Goal: Task Accomplishment & Management: Complete application form

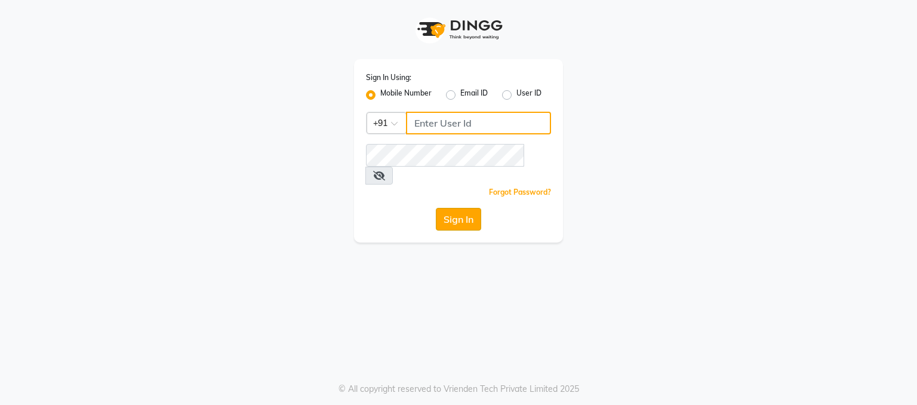
type input "9780209007"
click at [459, 208] on button "Sign In" at bounding box center [458, 219] width 45 height 23
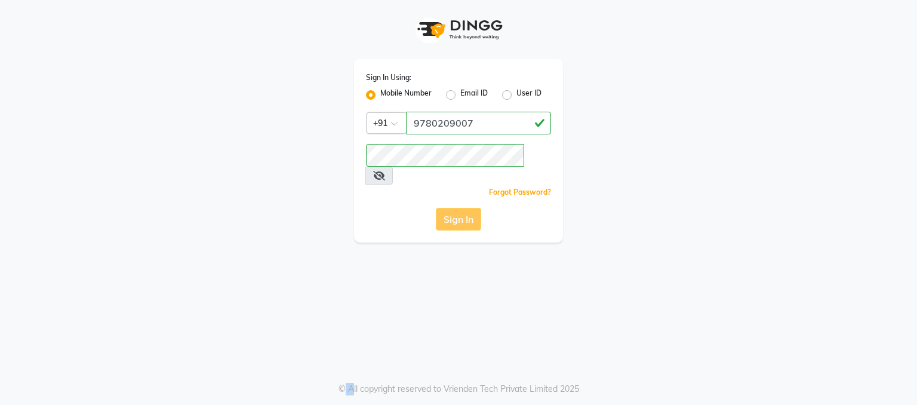
click at [459, 208] on div "Sign In" at bounding box center [458, 219] width 185 height 23
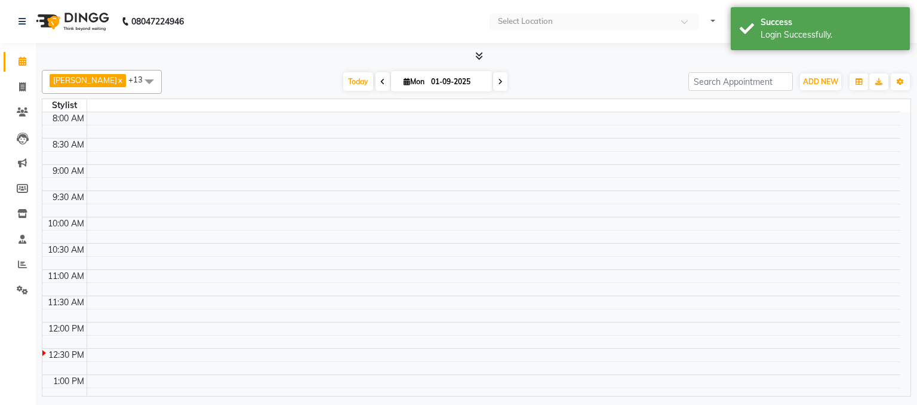
select select "en"
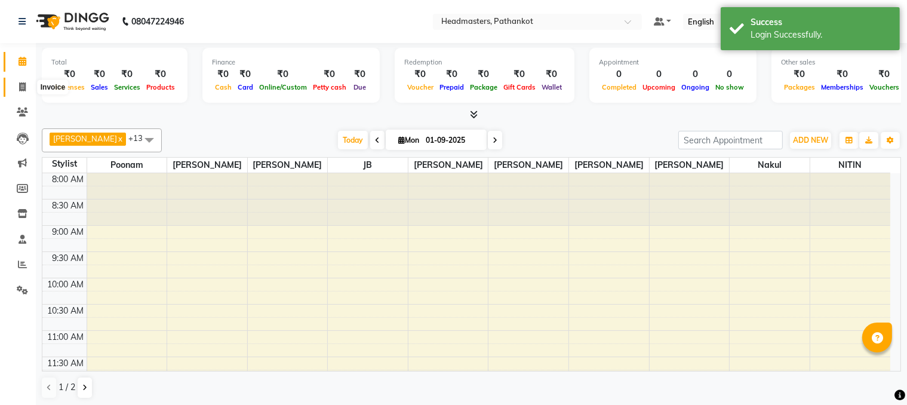
click at [21, 88] on icon at bounding box center [22, 86] width 7 height 9
select select "service"
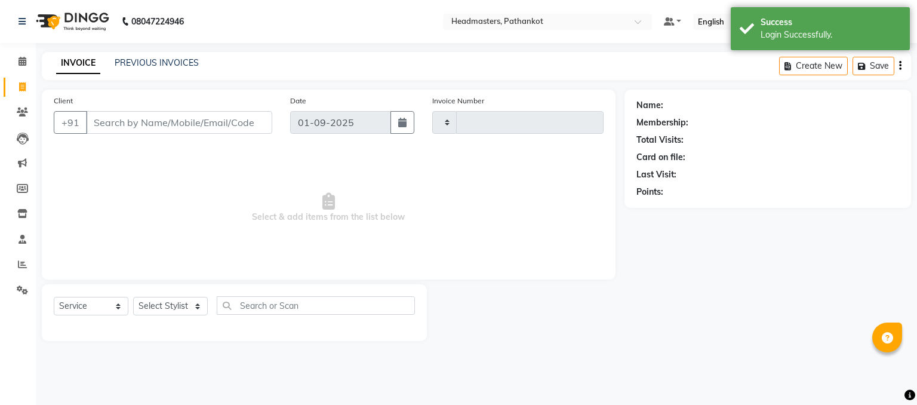
type input "1639"
select select "7530"
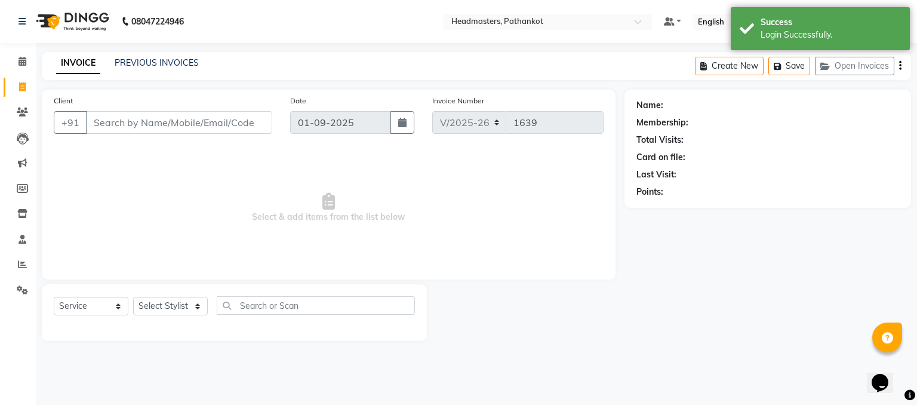
select select "66904"
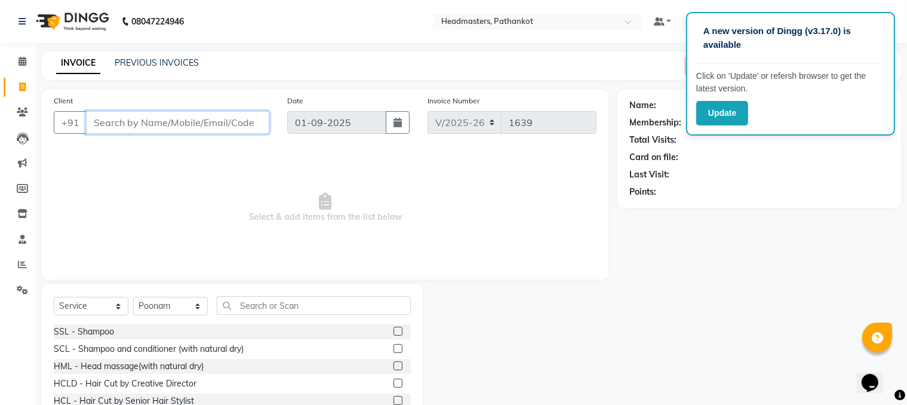
click at [95, 124] on input "Client" at bounding box center [177, 122] width 183 height 23
click at [90, 122] on input "Client" at bounding box center [177, 122] width 183 height 23
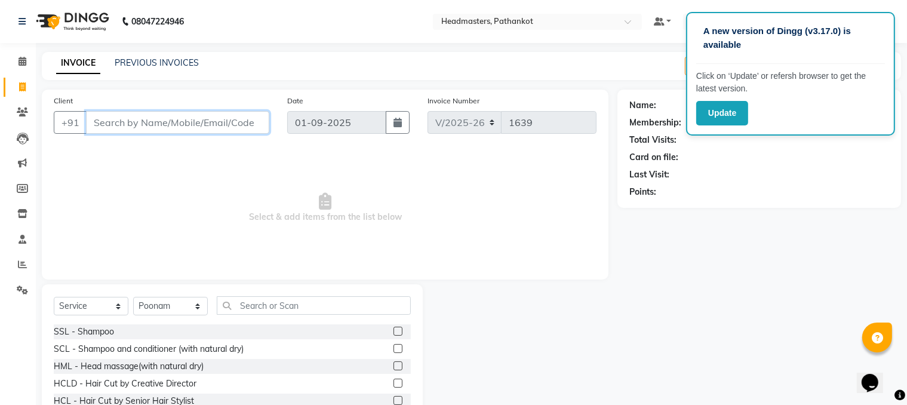
click at [90, 122] on input "Client" at bounding box center [177, 122] width 183 height 23
type input "7814699981"
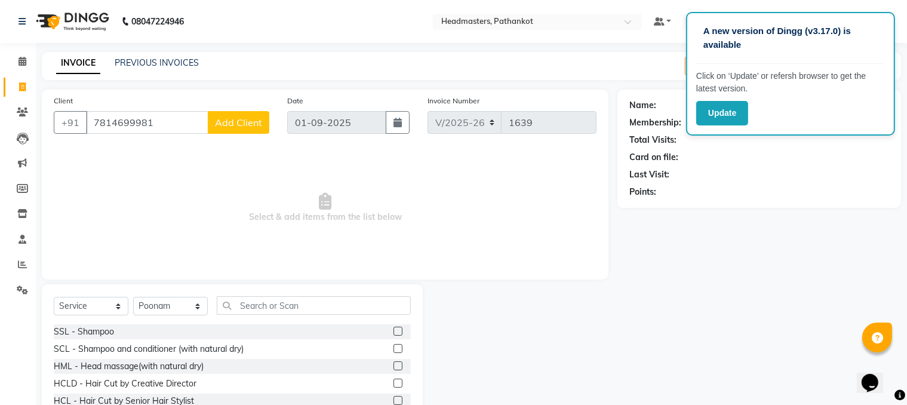
click at [241, 126] on span "Add Client" at bounding box center [238, 122] width 47 height 12
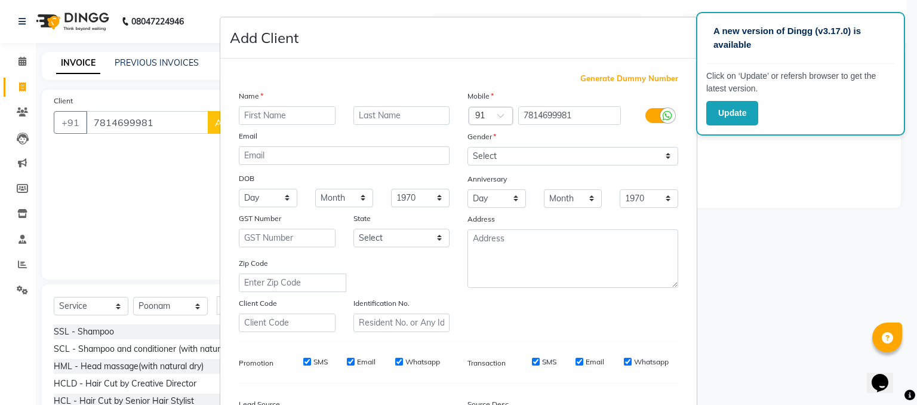
click at [241, 115] on input "text" at bounding box center [287, 115] width 97 height 19
type input "akshay"
click at [492, 156] on select "Select [DEMOGRAPHIC_DATA] [DEMOGRAPHIC_DATA] Other Prefer Not To Say" at bounding box center [573, 156] width 211 height 19
select select "[DEMOGRAPHIC_DATA]"
click at [468, 147] on select "Select [DEMOGRAPHIC_DATA] [DEMOGRAPHIC_DATA] Other Prefer Not To Say" at bounding box center [573, 156] width 211 height 19
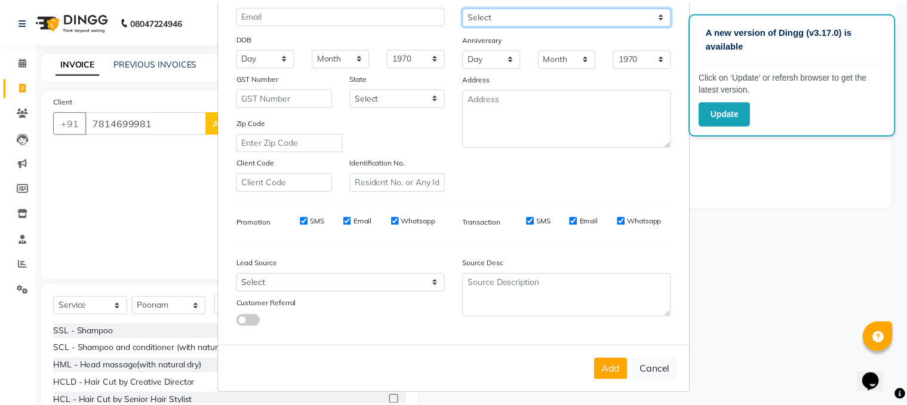
scroll to position [152, 0]
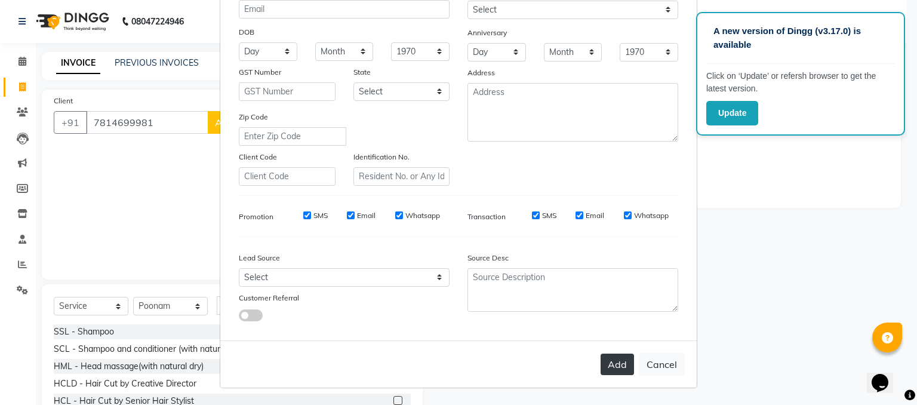
click at [616, 364] on button "Add" at bounding box center [617, 364] width 33 height 21
select select
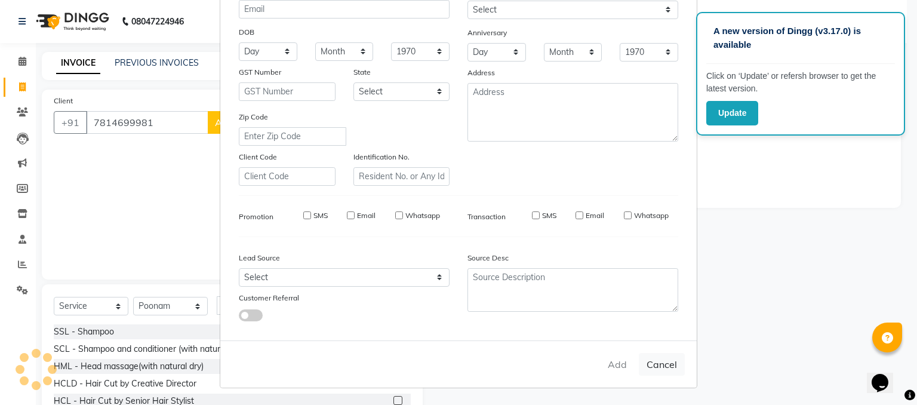
select select
checkbox input "false"
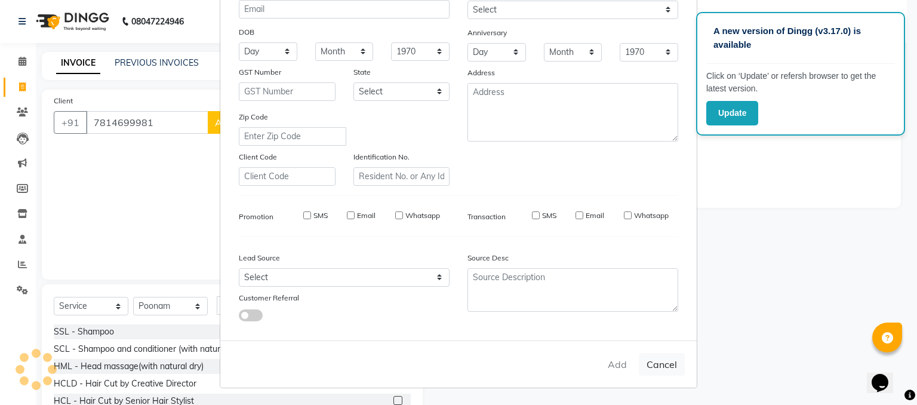
checkbox input "false"
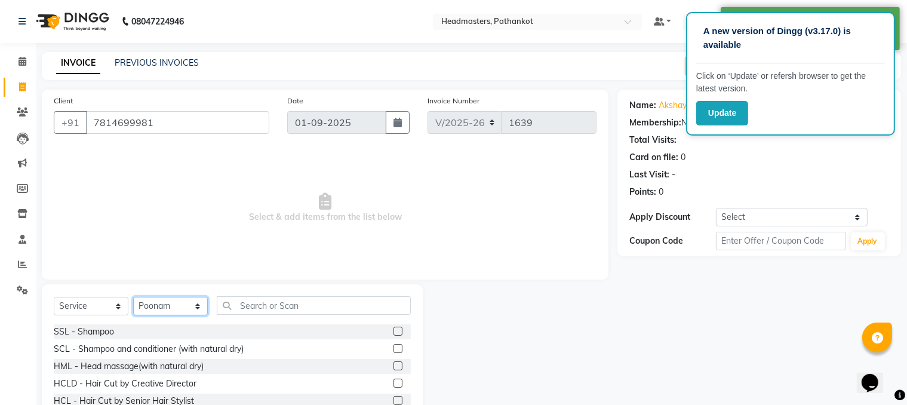
click at [162, 304] on select "Select Stylist Amir HEAD [PERSON_NAME] [PERSON_NAME] [PERSON_NAME] [PERSON_NAME…" at bounding box center [170, 306] width 75 height 19
select select "66907"
click at [133, 297] on select "Select Stylist Amir HEAD [PERSON_NAME] [PERSON_NAME] [PERSON_NAME] [PERSON_NAME…" at bounding box center [170, 306] width 75 height 19
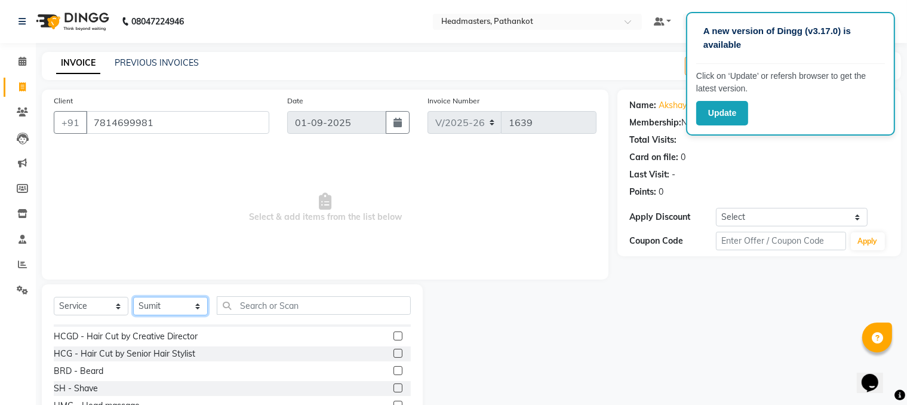
scroll to position [537, 0]
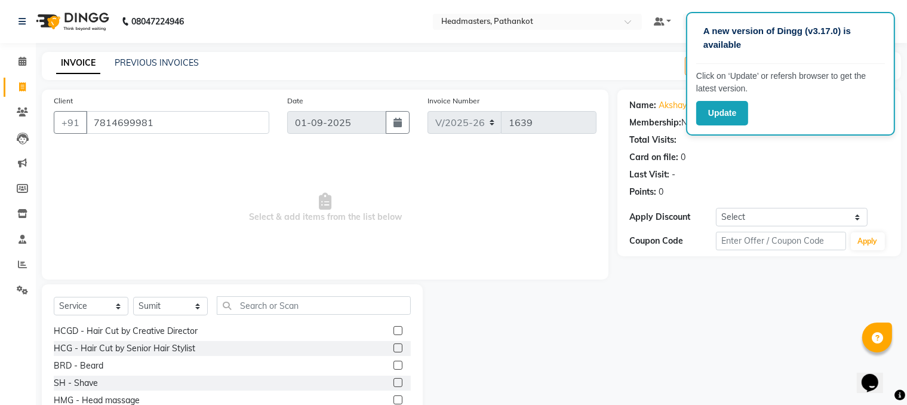
click at [394, 365] on label at bounding box center [398, 365] width 9 height 9
click at [394, 365] on input "checkbox" at bounding box center [398, 366] width 8 height 8
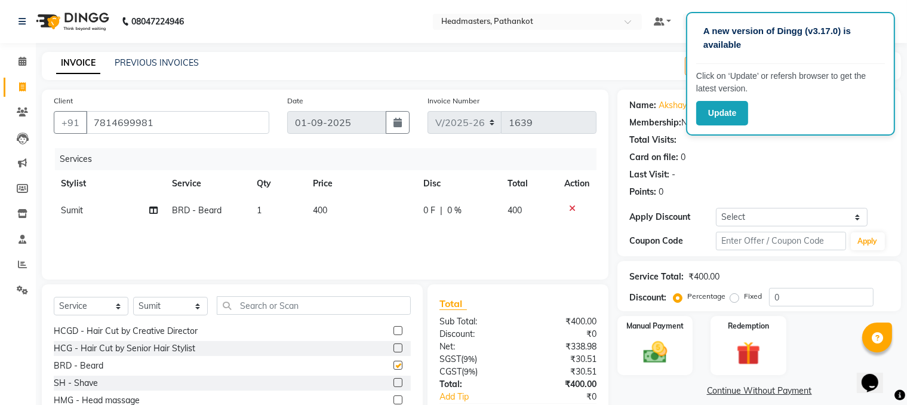
checkbox input "false"
click at [332, 208] on td "400" at bounding box center [361, 210] width 110 height 27
select select "66907"
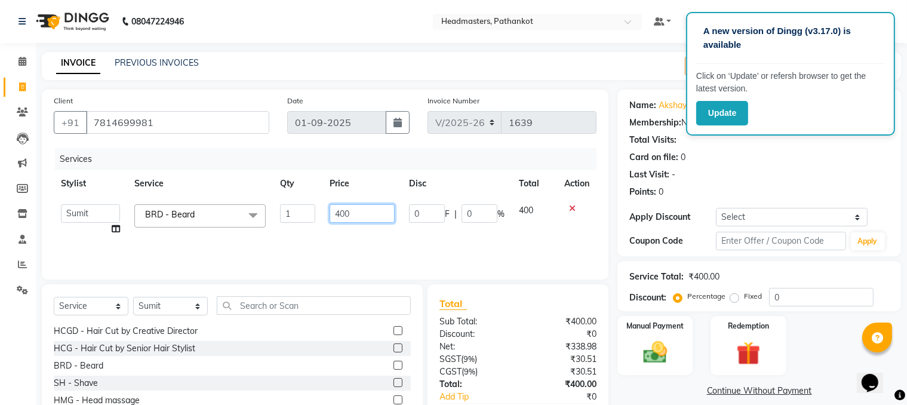
click at [352, 213] on input "400" at bounding box center [363, 213] width 66 height 19
type input "4"
type input "150"
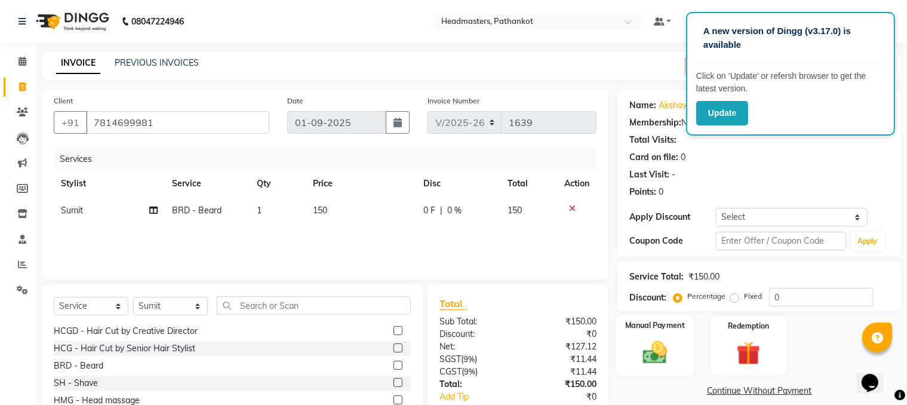
click at [682, 346] on div "Manual Payment" at bounding box center [655, 346] width 78 height 62
click at [715, 392] on span "UPI" at bounding box center [713, 392] width 19 height 14
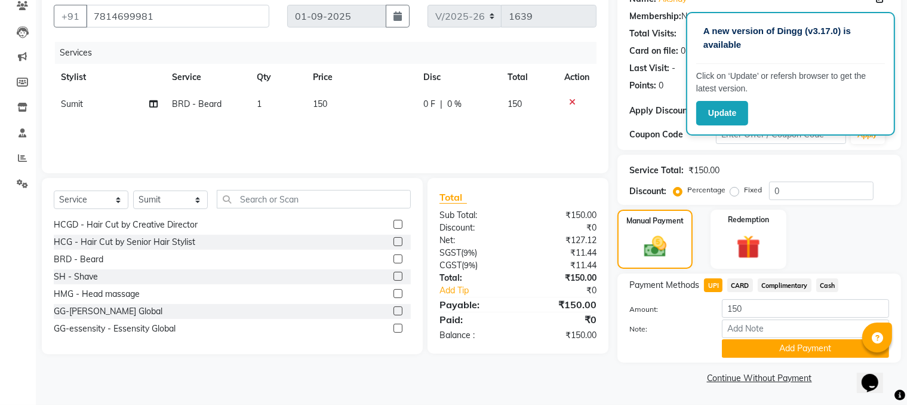
scroll to position [107, 0]
click at [783, 348] on button "Add Payment" at bounding box center [805, 348] width 167 height 19
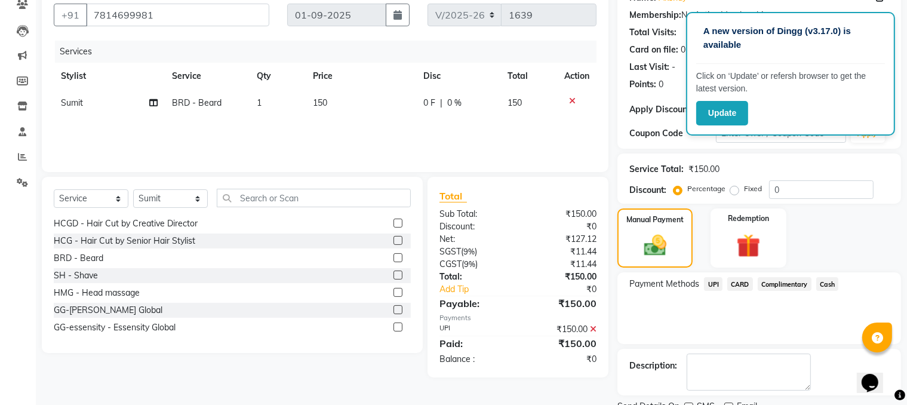
scroll to position [155, 0]
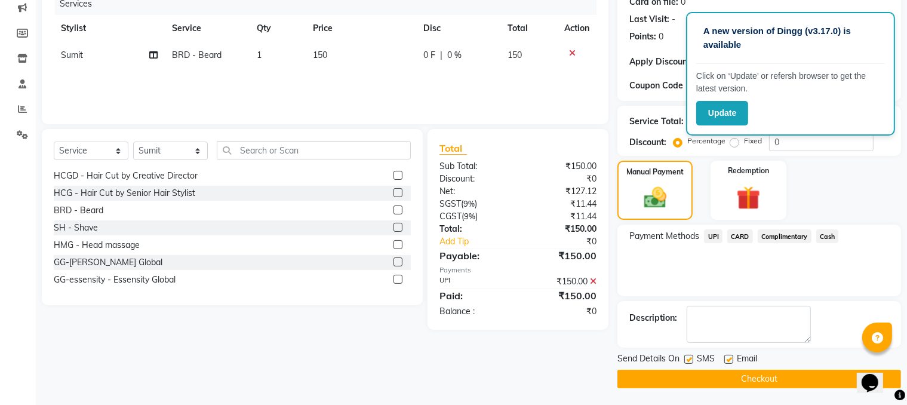
click at [754, 379] on button "Checkout" at bounding box center [759, 379] width 284 height 19
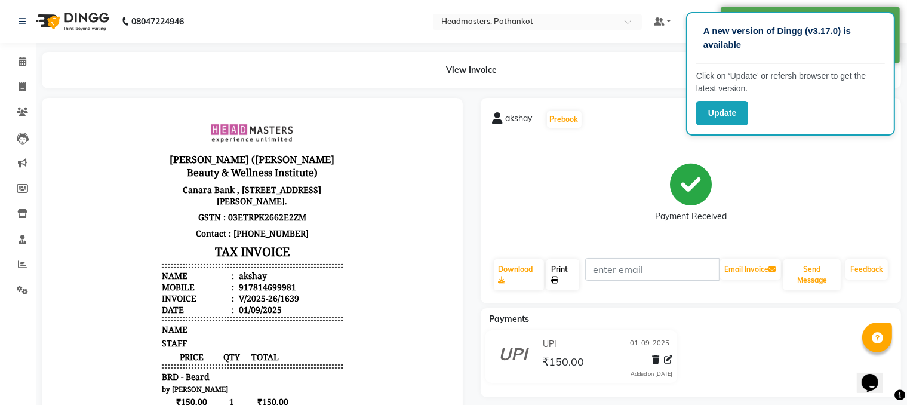
click at [569, 277] on link "Print" at bounding box center [562, 274] width 33 height 31
click at [837, 229] on div "Payment Received" at bounding box center [691, 194] width 397 height 90
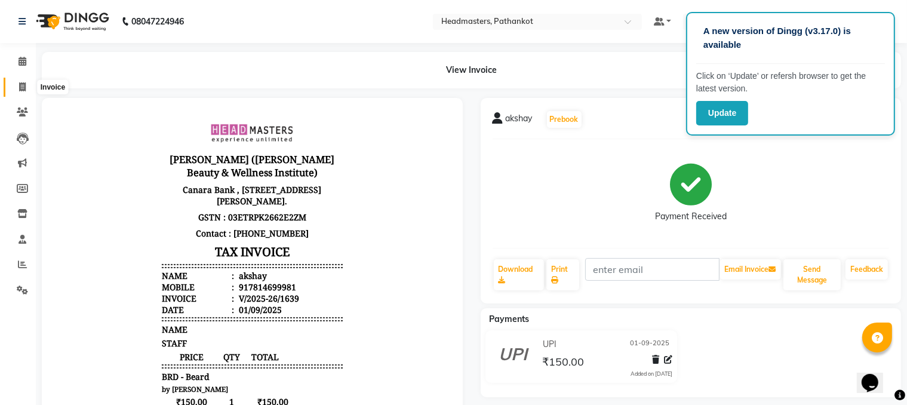
click at [24, 86] on icon at bounding box center [22, 86] width 7 height 9
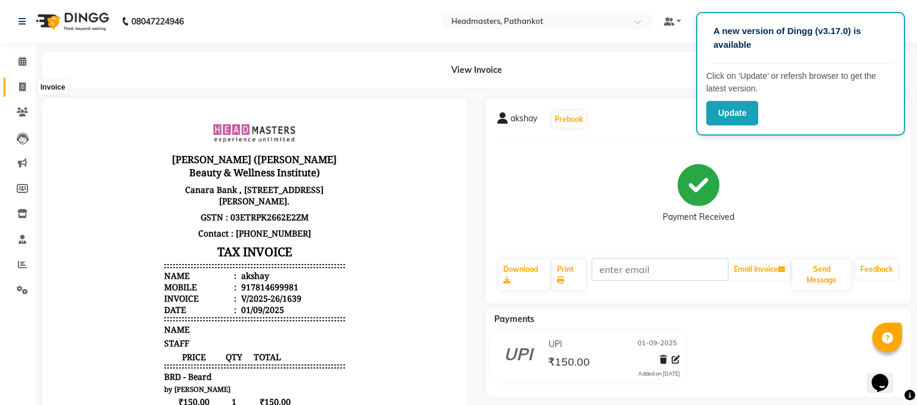
select select "service"
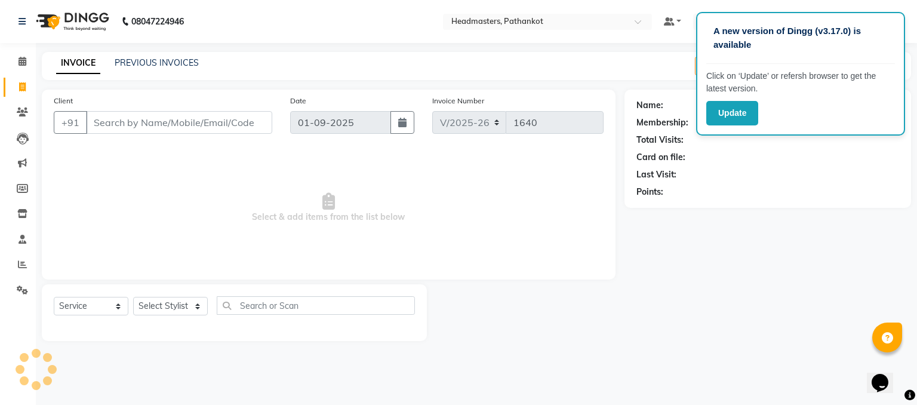
click at [88, 124] on input "Client" at bounding box center [179, 122] width 186 height 23
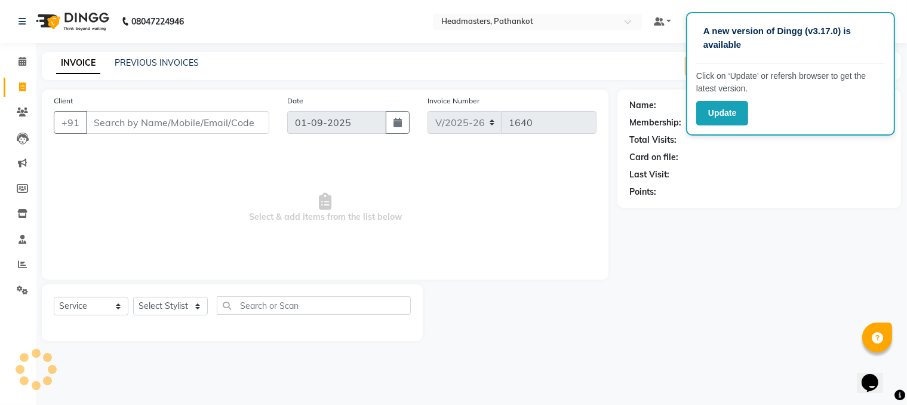
select select "66904"
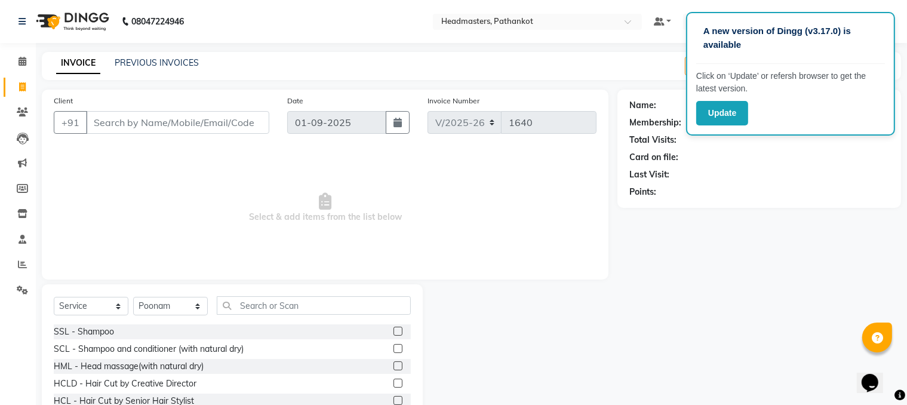
click at [92, 124] on input "Client" at bounding box center [177, 122] width 183 height 23
type input "80553257257"
click at [257, 123] on span "Add Client" at bounding box center [238, 122] width 47 height 12
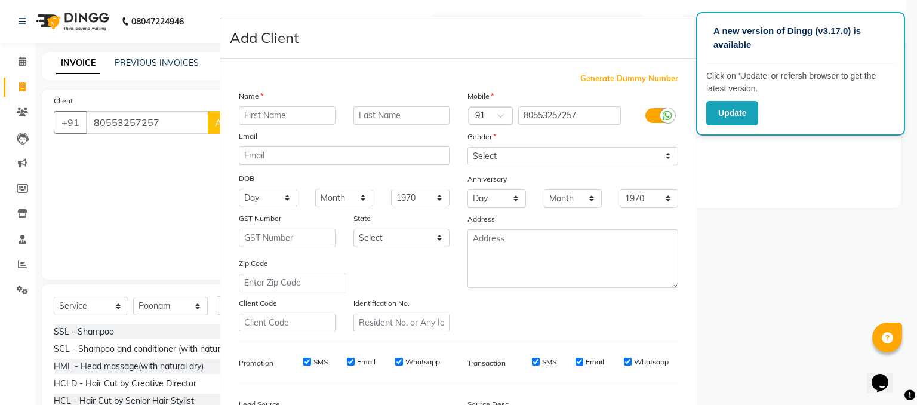
click at [232, 114] on div at bounding box center [287, 115] width 115 height 19
click at [245, 118] on input "text" at bounding box center [287, 115] width 97 height 19
type input "pallavi"
click at [509, 158] on select "Select [DEMOGRAPHIC_DATA] [DEMOGRAPHIC_DATA] Other Prefer Not To Say" at bounding box center [573, 156] width 211 height 19
select select "[DEMOGRAPHIC_DATA]"
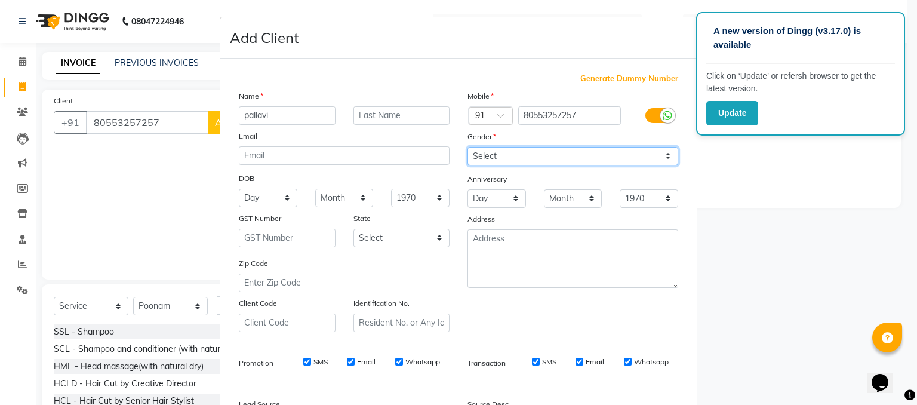
click at [468, 147] on select "Select [DEMOGRAPHIC_DATA] [DEMOGRAPHIC_DATA] Other Prefer Not To Say" at bounding box center [573, 156] width 211 height 19
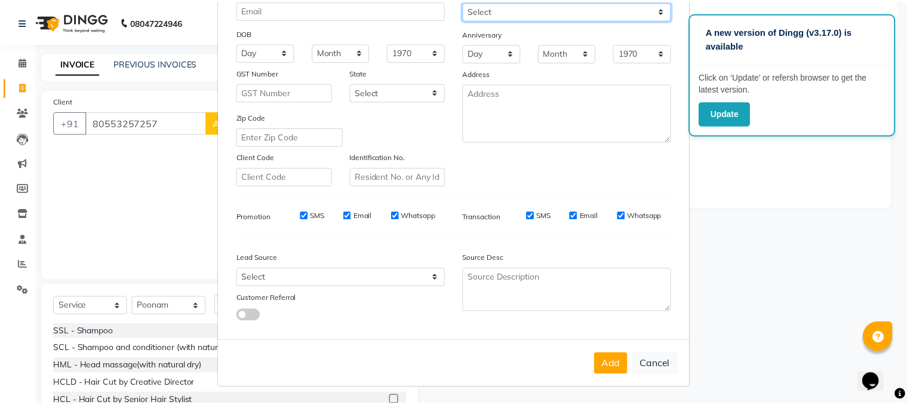
scroll to position [152, 0]
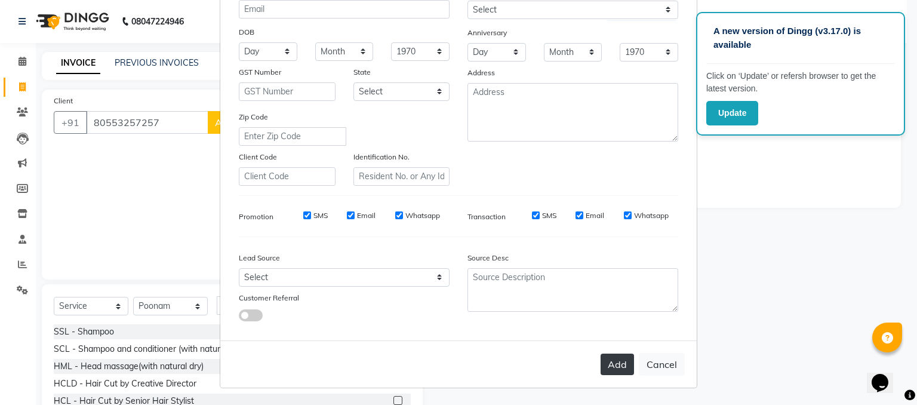
click at [607, 363] on button "Add" at bounding box center [617, 364] width 33 height 21
select select
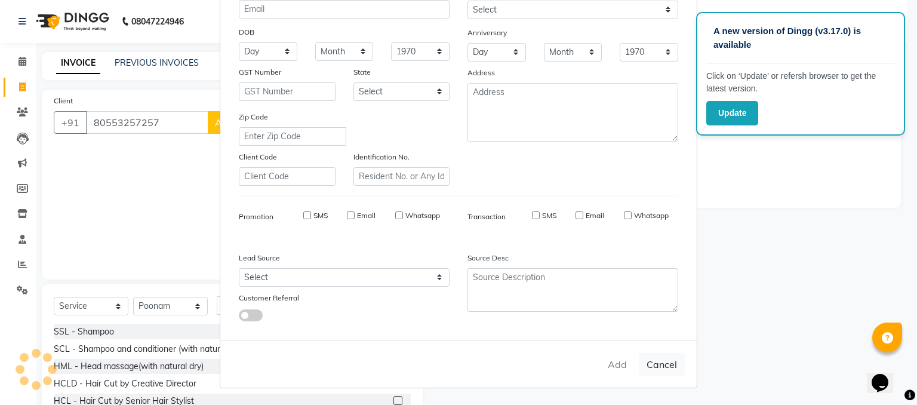
select select
checkbox input "false"
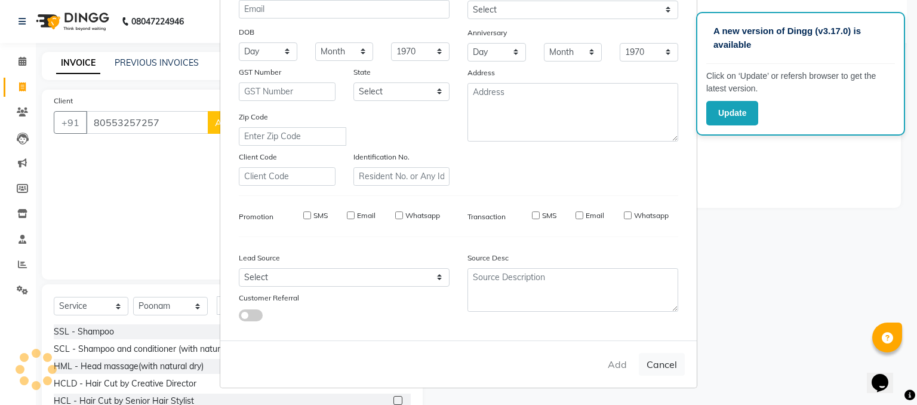
checkbox input "false"
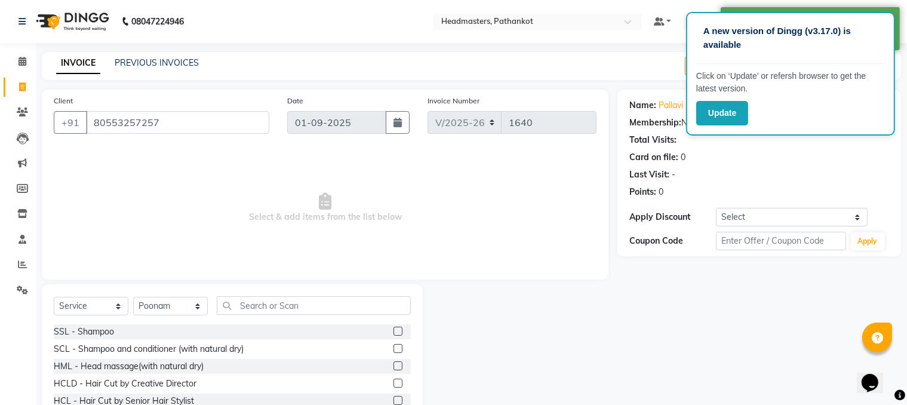
click at [173, 308] on select "Select Stylist Amir HEAD [PERSON_NAME] [PERSON_NAME] [PERSON_NAME] [PERSON_NAME…" at bounding box center [170, 306] width 75 height 19
click at [174, 306] on select "Select Stylist Amir HEAD [PERSON_NAME] [PERSON_NAME] [PERSON_NAME] [PERSON_NAME…" at bounding box center [170, 306] width 75 height 19
select select "66906"
click at [133, 297] on select "Select Stylist Amir HEAD [PERSON_NAME] [PERSON_NAME] [PERSON_NAME] [PERSON_NAME…" at bounding box center [170, 306] width 75 height 19
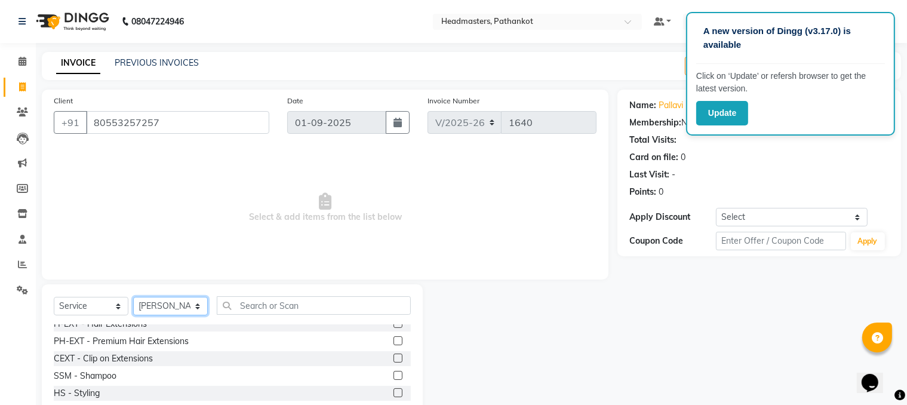
scroll to position [478, 0]
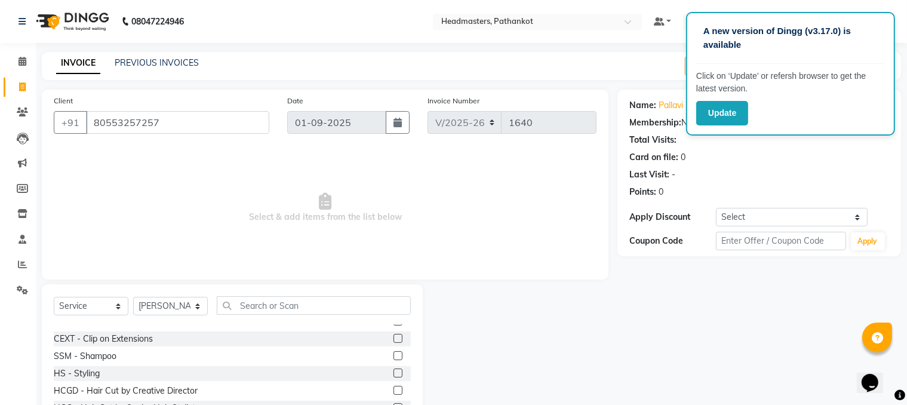
click at [394, 370] on label at bounding box center [398, 372] width 9 height 9
click at [394, 370] on input "checkbox" at bounding box center [398, 374] width 8 height 8
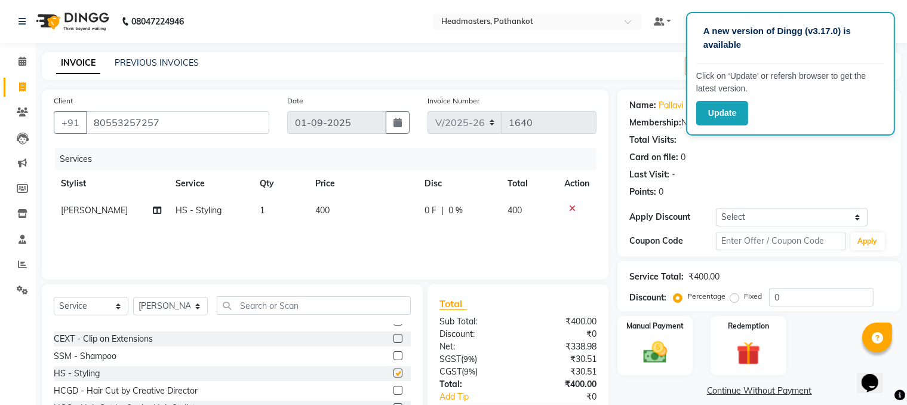
checkbox input "false"
click at [569, 209] on icon at bounding box center [572, 208] width 7 height 8
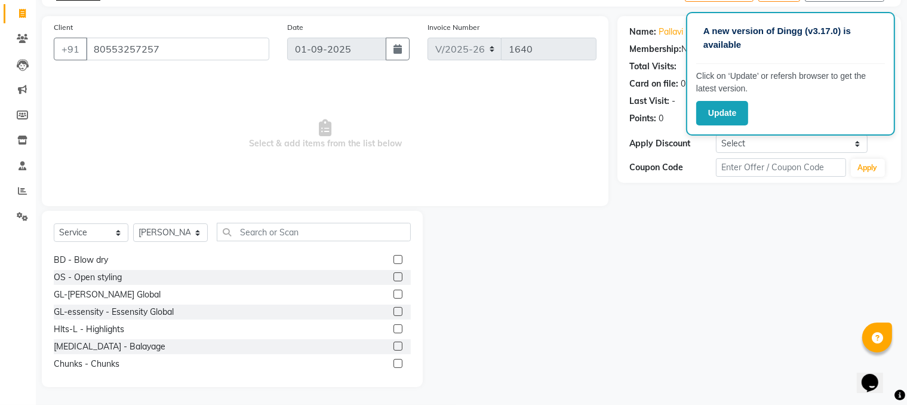
scroll to position [60, 0]
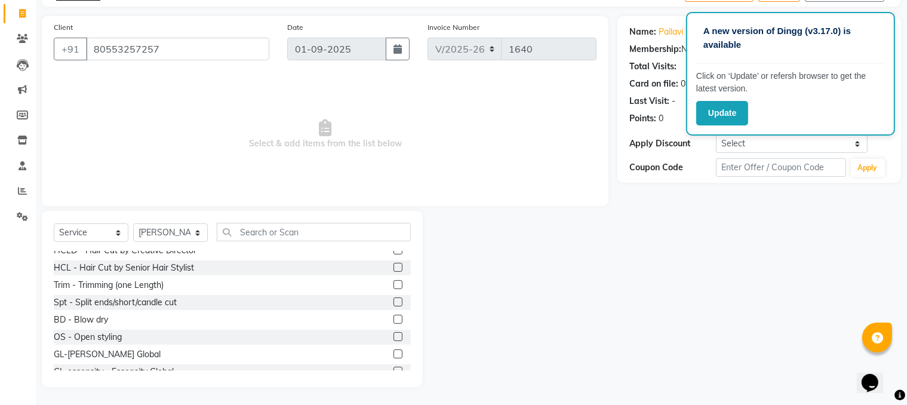
drag, startPoint x: 387, startPoint y: 336, endPoint x: 401, endPoint y: 333, distance: 14.6
click at [394, 336] on div at bounding box center [402, 337] width 17 height 15
click at [394, 335] on label at bounding box center [398, 336] width 9 height 9
click at [394, 335] on input "checkbox" at bounding box center [398, 337] width 8 height 8
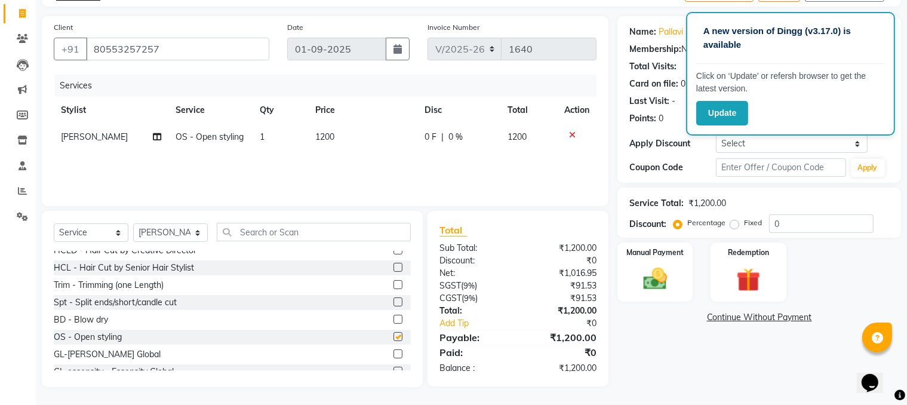
checkbox input "false"
click at [266, 136] on td "1" at bounding box center [281, 137] width 56 height 27
select select "66906"
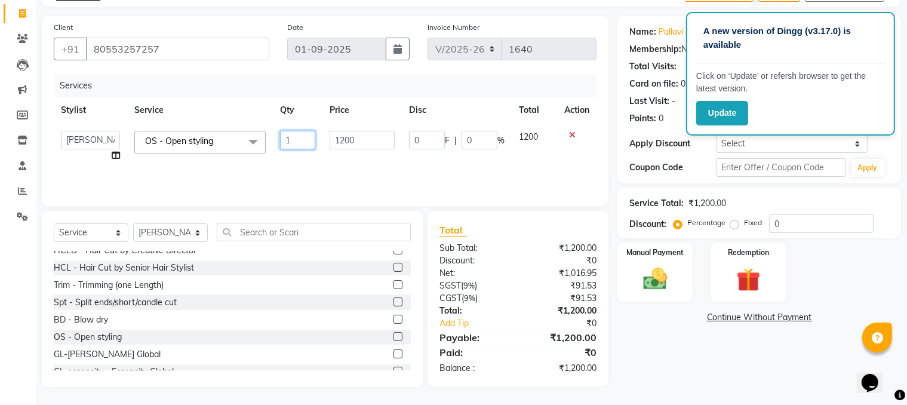
click at [291, 142] on input "1" at bounding box center [297, 140] width 35 height 19
type input "2"
type input "3"
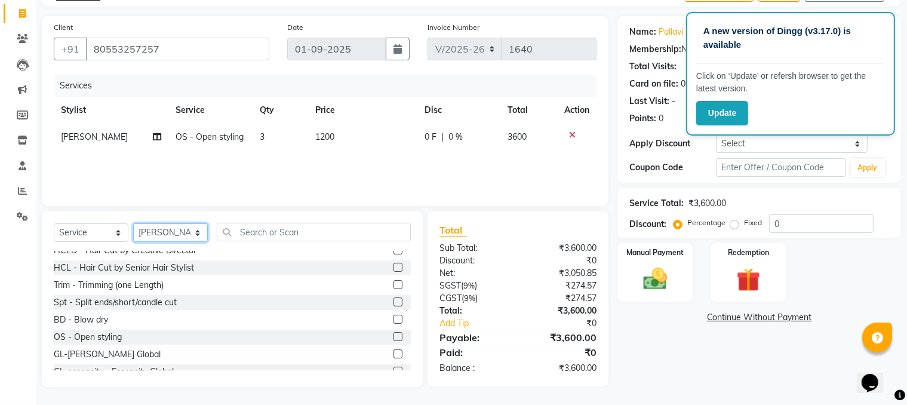
click at [190, 235] on select "Select Stylist Amir HEAD [PERSON_NAME] [PERSON_NAME] [PERSON_NAME] [PERSON_NAME…" at bounding box center [170, 232] width 75 height 19
select select "66913"
click at [133, 224] on select "Select Stylist Amir HEAD [PERSON_NAME] [PERSON_NAME] [PERSON_NAME] [PERSON_NAME…" at bounding box center [170, 232] width 75 height 19
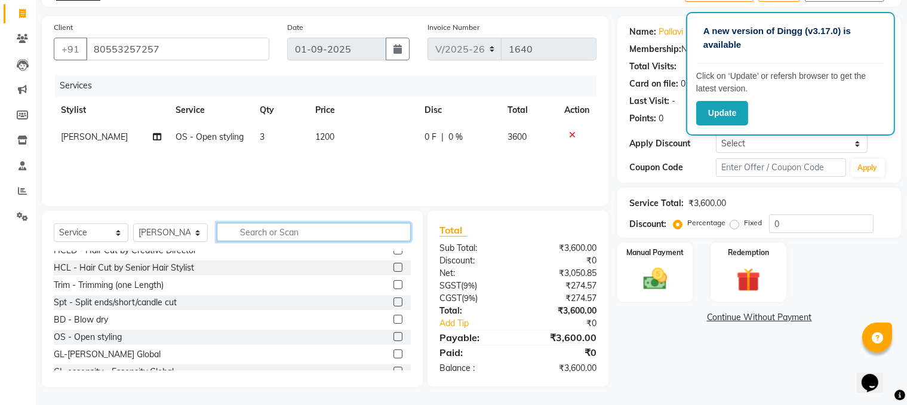
click at [241, 233] on input "text" at bounding box center [314, 232] width 194 height 19
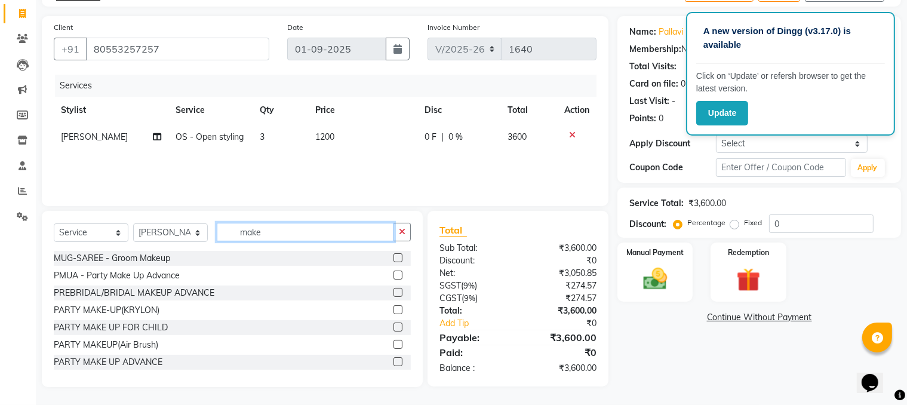
type input "make"
click at [394, 309] on label at bounding box center [398, 309] width 9 height 9
click at [394, 309] on input "checkbox" at bounding box center [398, 310] width 8 height 8
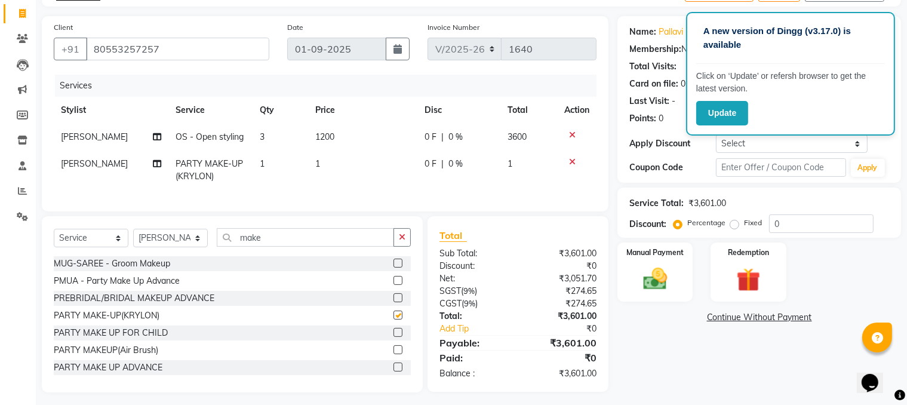
checkbox input "false"
click at [318, 163] on span "1" at bounding box center [317, 163] width 5 height 11
select select "66913"
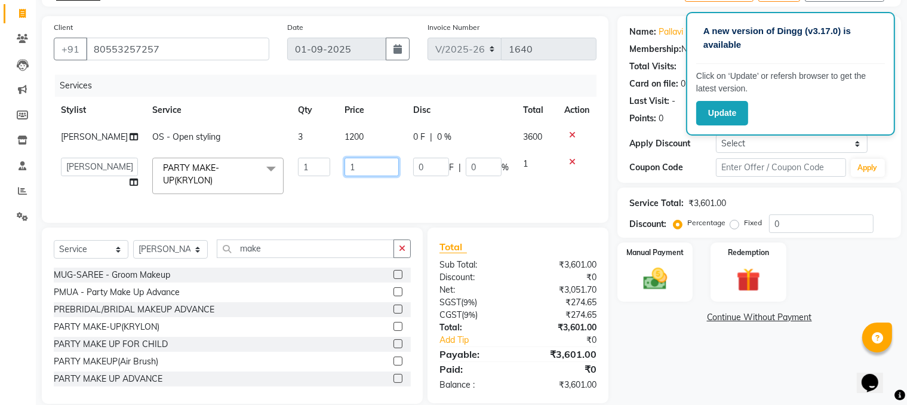
click at [345, 175] on input "1" at bounding box center [372, 167] width 54 height 19
type input "2400"
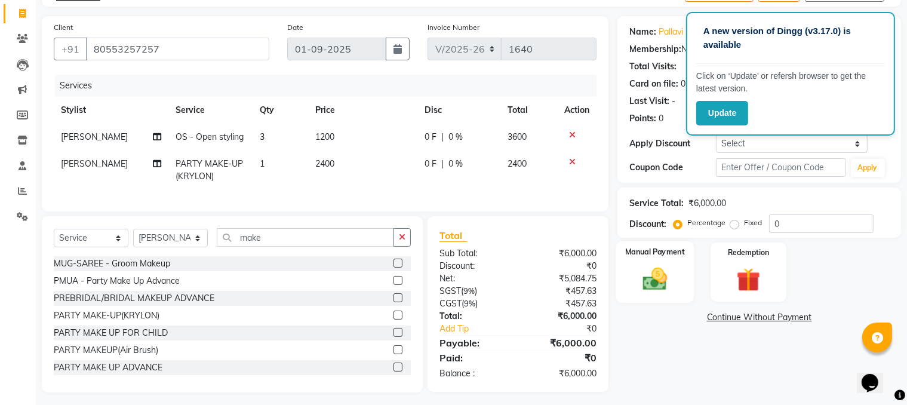
click at [678, 284] on div "Manual Payment" at bounding box center [655, 272] width 78 height 62
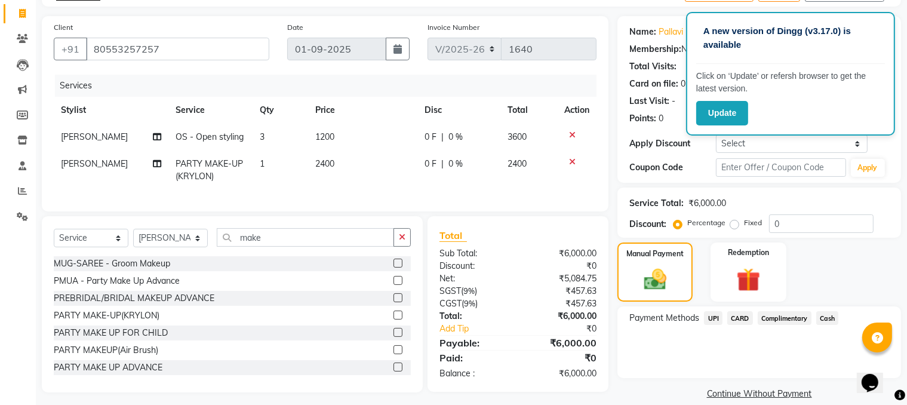
click at [715, 317] on span "UPI" at bounding box center [713, 318] width 19 height 14
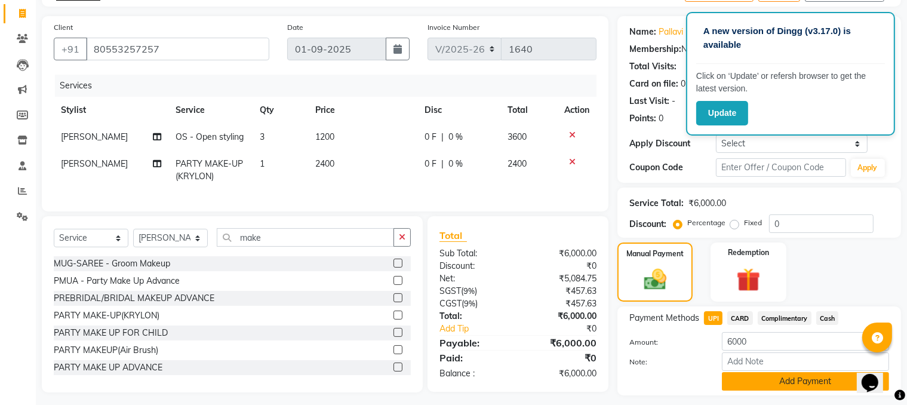
click at [757, 380] on button "Add Payment" at bounding box center [805, 381] width 167 height 19
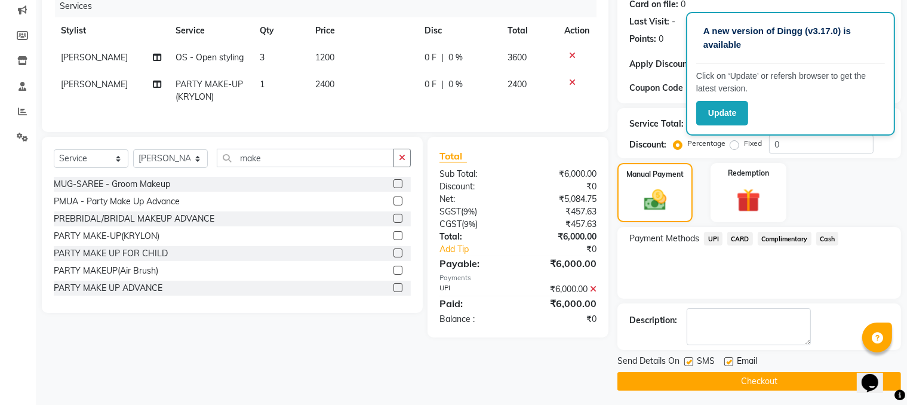
scroll to position [155, 0]
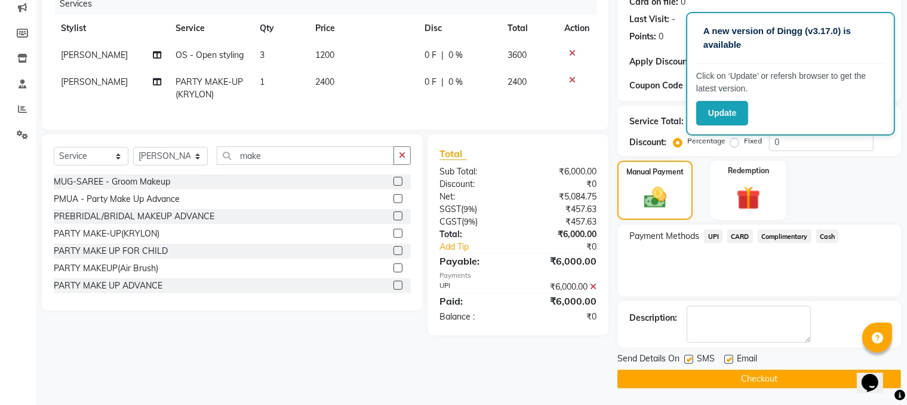
click at [753, 380] on button "Checkout" at bounding box center [759, 379] width 284 height 19
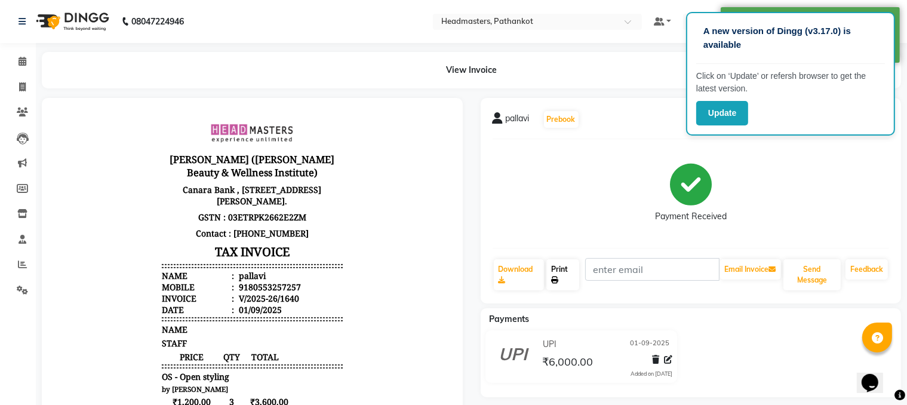
click at [569, 272] on link "Print" at bounding box center [562, 274] width 33 height 31
click at [832, 225] on div "Payment Received" at bounding box center [691, 194] width 397 height 90
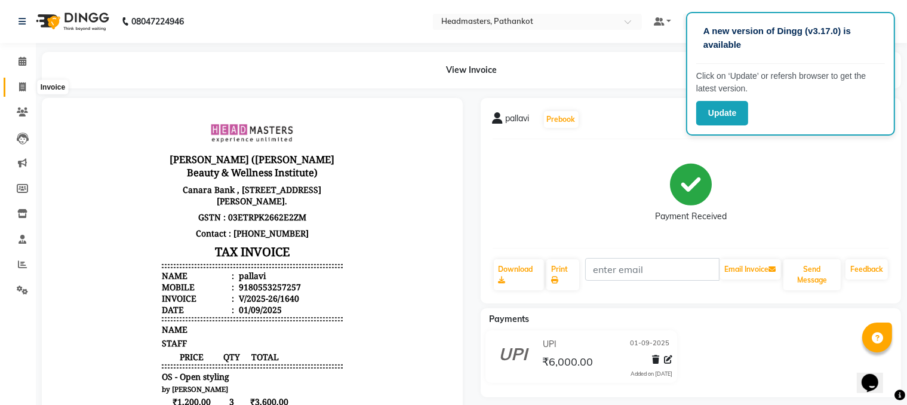
click at [20, 87] on icon at bounding box center [22, 86] width 7 height 9
select select "service"
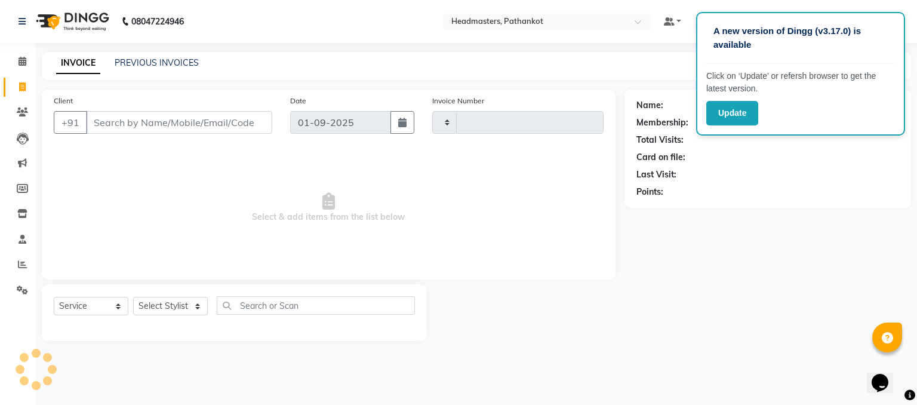
type input "1641"
select select "7530"
select select "66904"
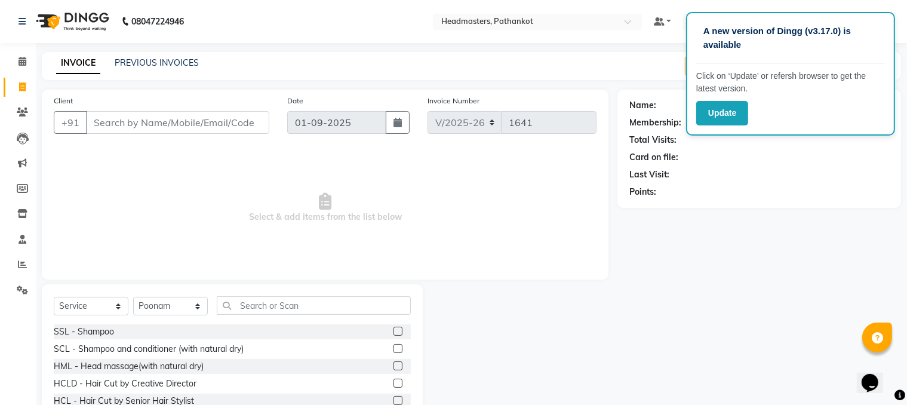
click at [94, 124] on input "Client" at bounding box center [177, 122] width 183 height 23
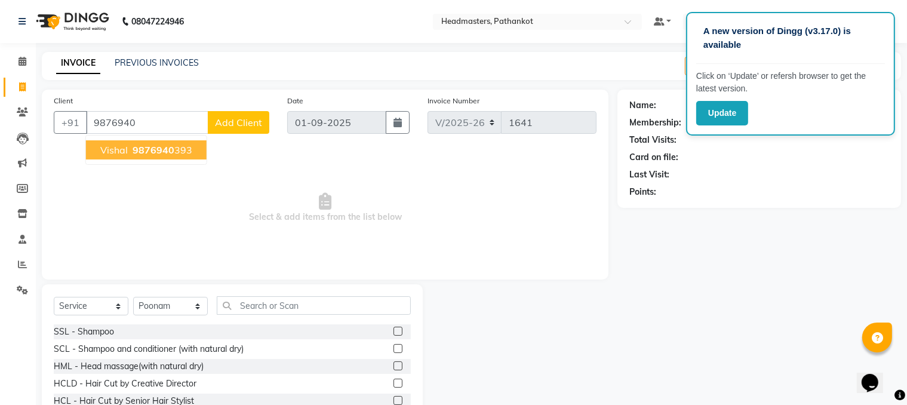
click at [174, 150] on ngb-highlight "9876940 393" at bounding box center [161, 150] width 62 height 12
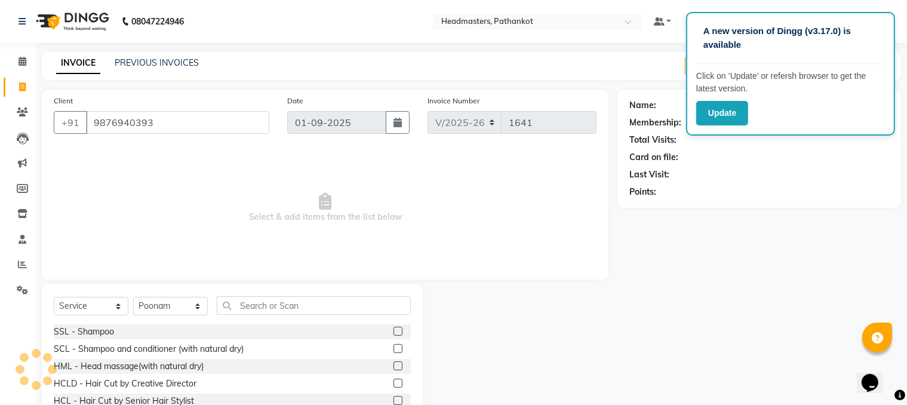
type input "9876940393"
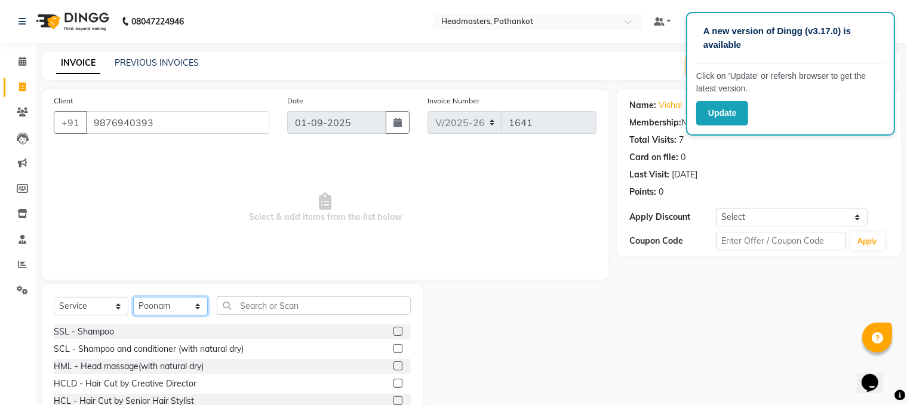
click at [179, 306] on select "Select Stylist Amir HEAD [PERSON_NAME] [PERSON_NAME] [PERSON_NAME] [PERSON_NAME…" at bounding box center [170, 306] width 75 height 19
select select "82020"
click at [133, 297] on select "Select Stylist Amir HEAD [PERSON_NAME] [PERSON_NAME] [PERSON_NAME] [PERSON_NAME…" at bounding box center [170, 306] width 75 height 19
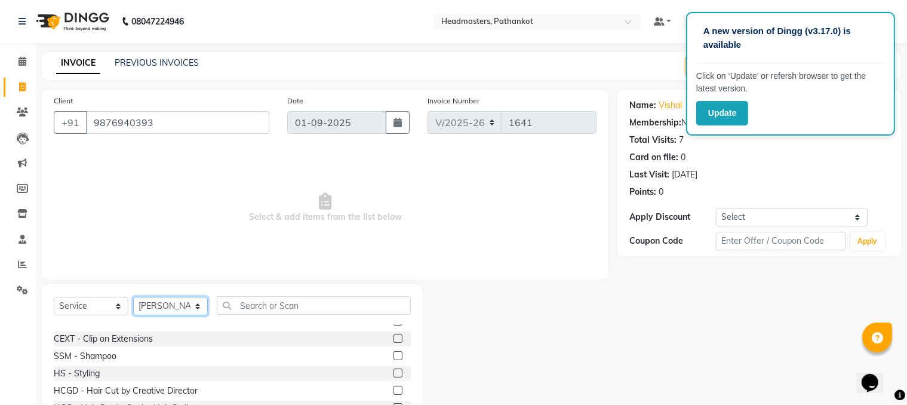
scroll to position [537, 0]
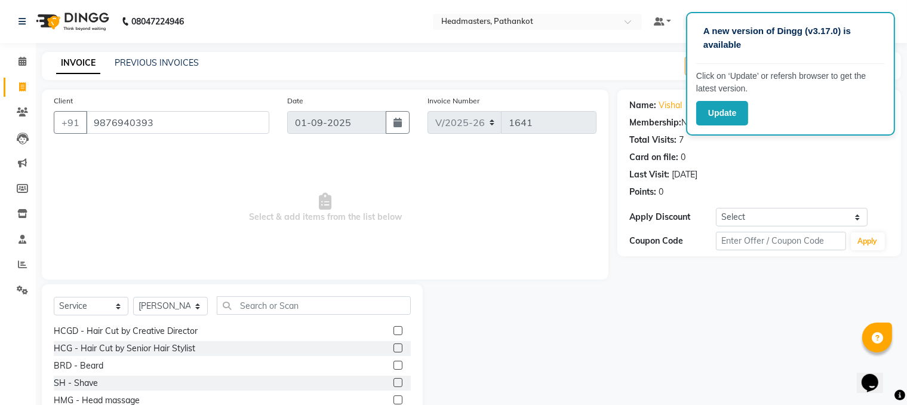
click at [394, 347] on label at bounding box center [398, 347] width 9 height 9
click at [394, 347] on input "checkbox" at bounding box center [398, 349] width 8 height 8
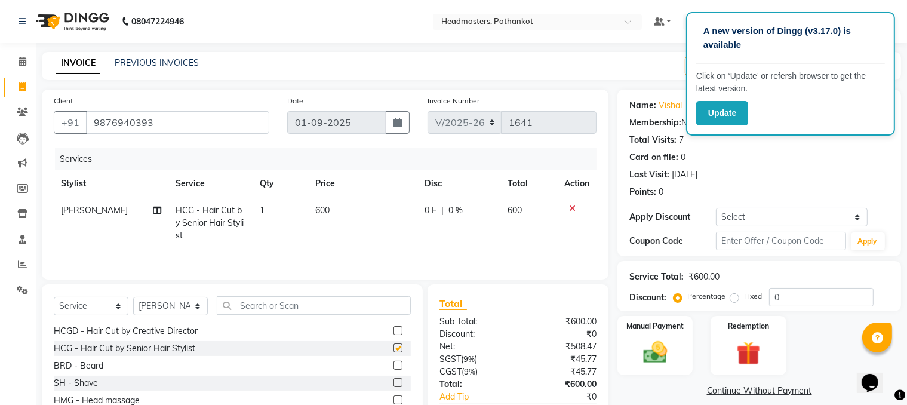
checkbox input "false"
click at [331, 205] on td "600" at bounding box center [362, 223] width 109 height 52
select select "82020"
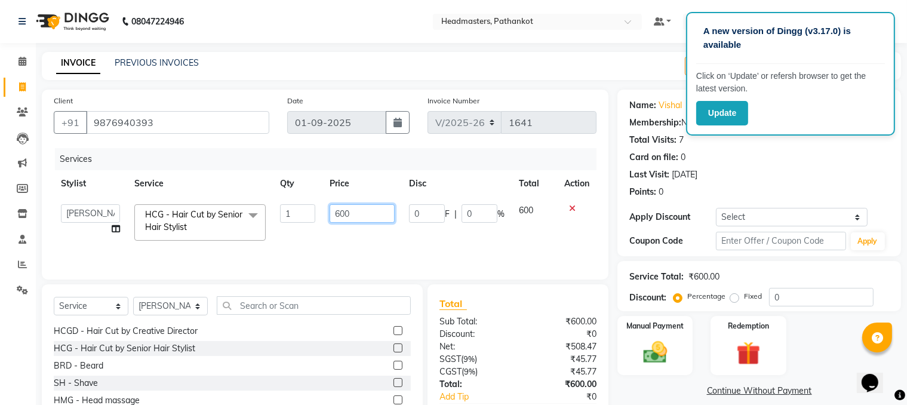
click at [351, 214] on input "600" at bounding box center [363, 213] width 66 height 19
type input "6"
type input "300"
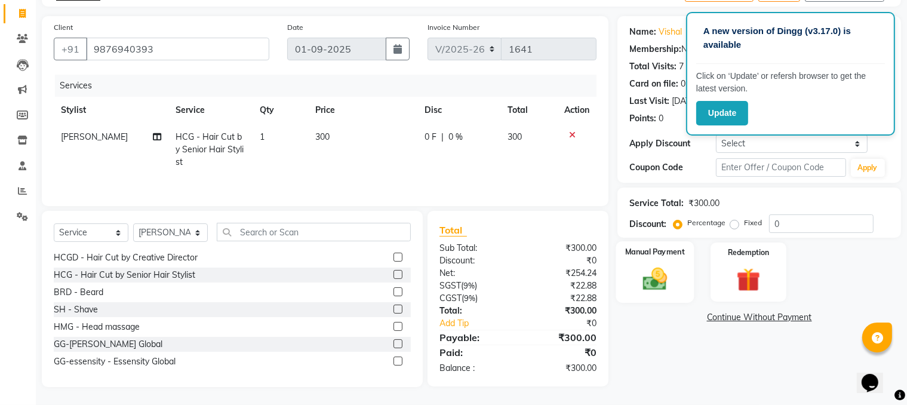
scroll to position [75, 0]
click at [676, 281] on div "Manual Payment" at bounding box center [655, 272] width 78 height 62
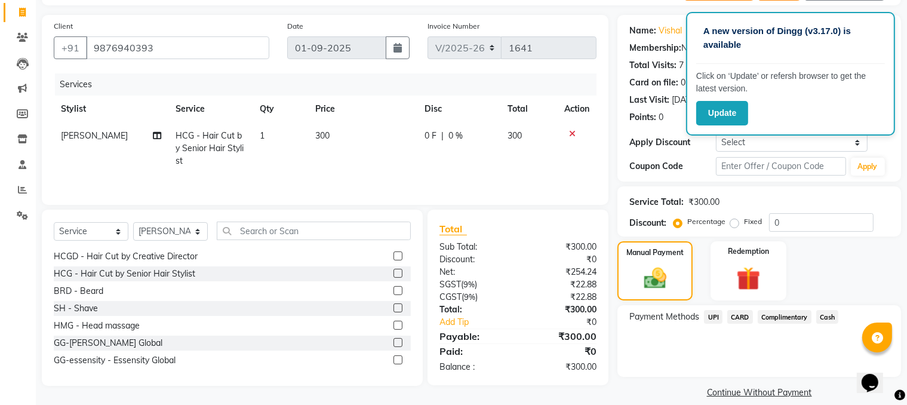
click at [826, 315] on span "Cash" at bounding box center [827, 317] width 23 height 14
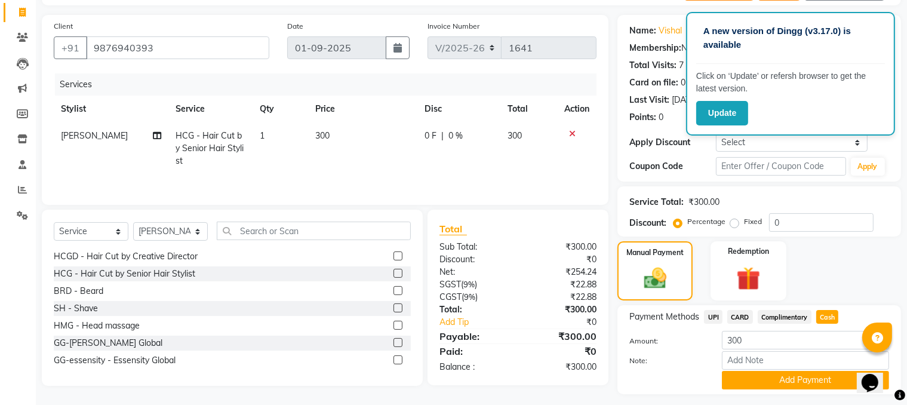
scroll to position [107, 0]
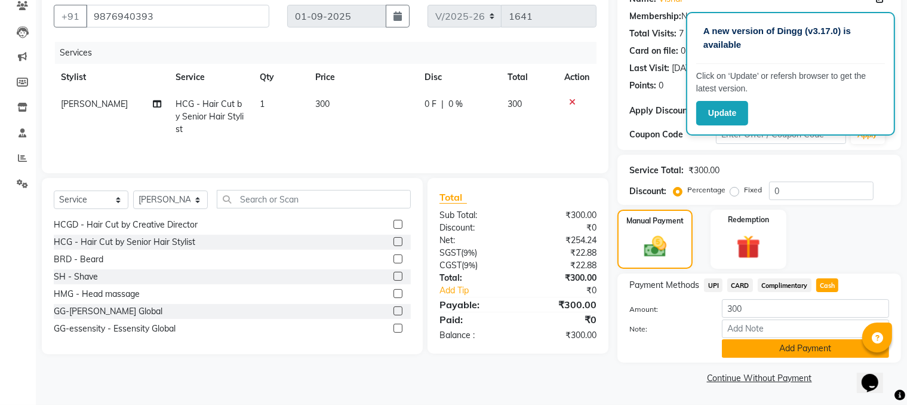
click at [783, 345] on button "Add Payment" at bounding box center [805, 348] width 167 height 19
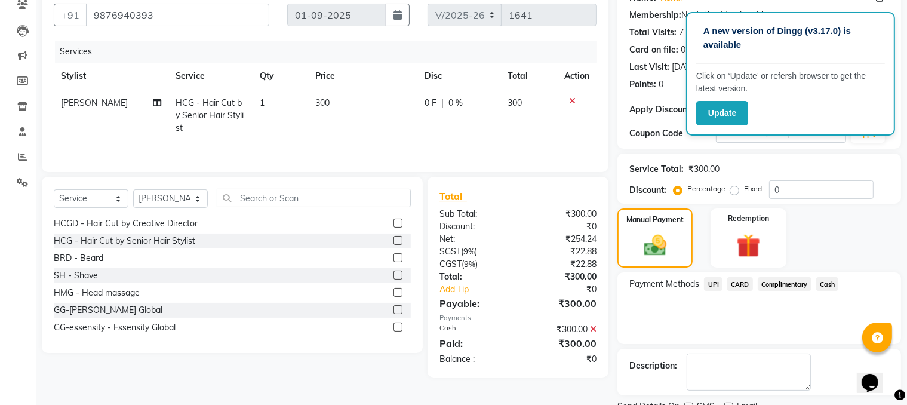
scroll to position [155, 0]
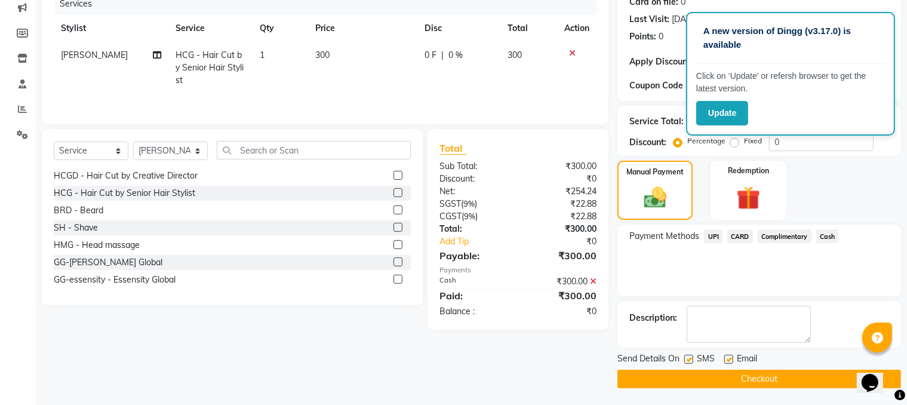
click at [735, 379] on button "Checkout" at bounding box center [759, 379] width 284 height 19
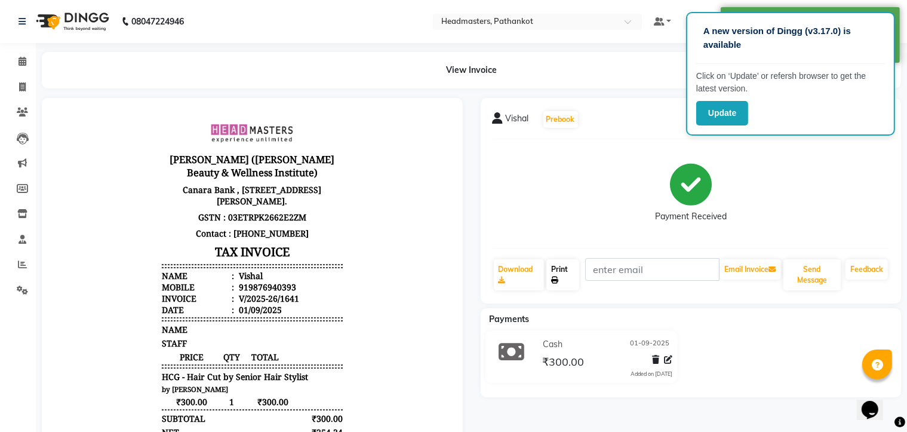
click at [567, 278] on link "Print" at bounding box center [562, 274] width 33 height 31
click at [19, 63] on icon at bounding box center [23, 61] width 8 height 9
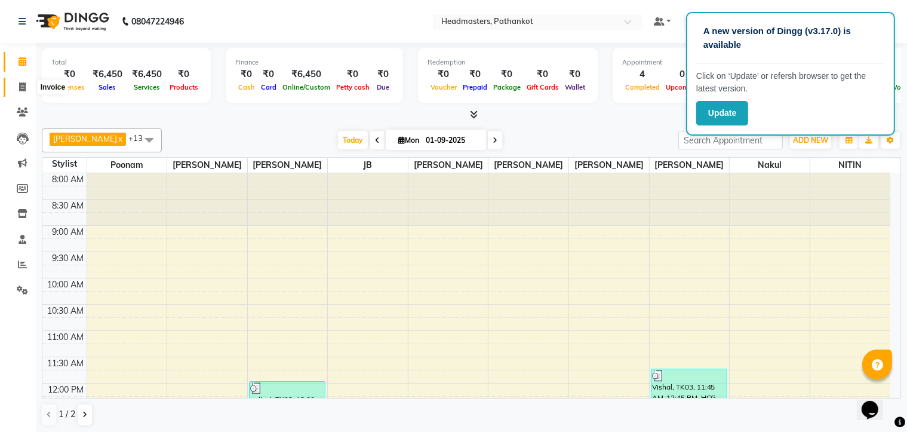
click at [19, 84] on icon at bounding box center [22, 86] width 7 height 9
select select "service"
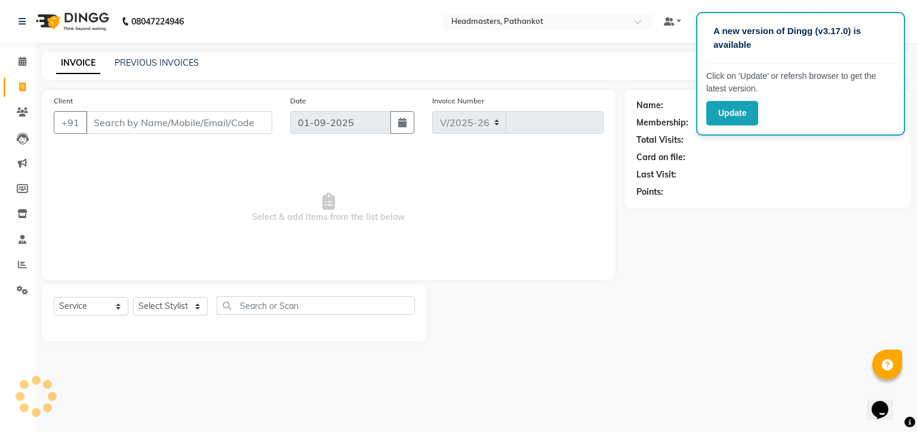
select select "7530"
type input "1642"
select select "66904"
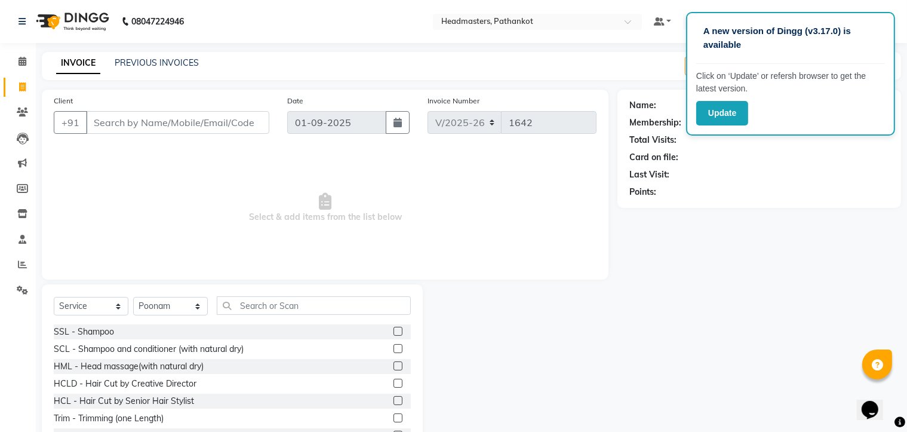
click at [97, 122] on input "Client" at bounding box center [177, 122] width 183 height 23
click at [93, 124] on input "Client" at bounding box center [177, 122] width 183 height 23
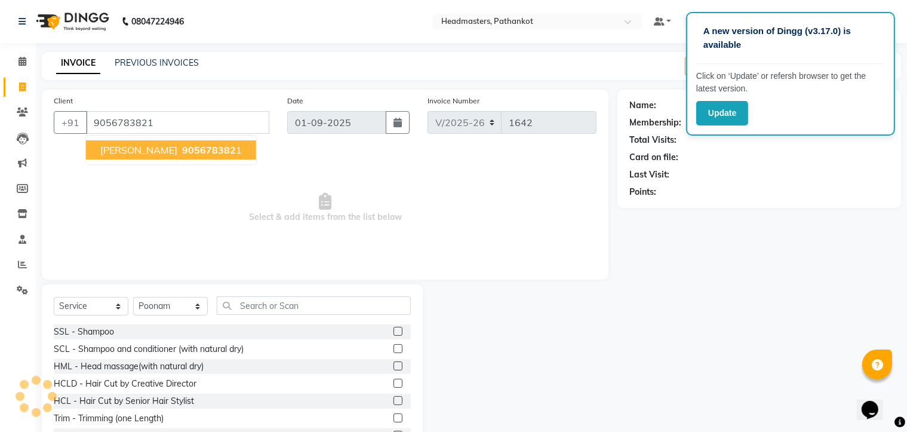
type input "9056783821"
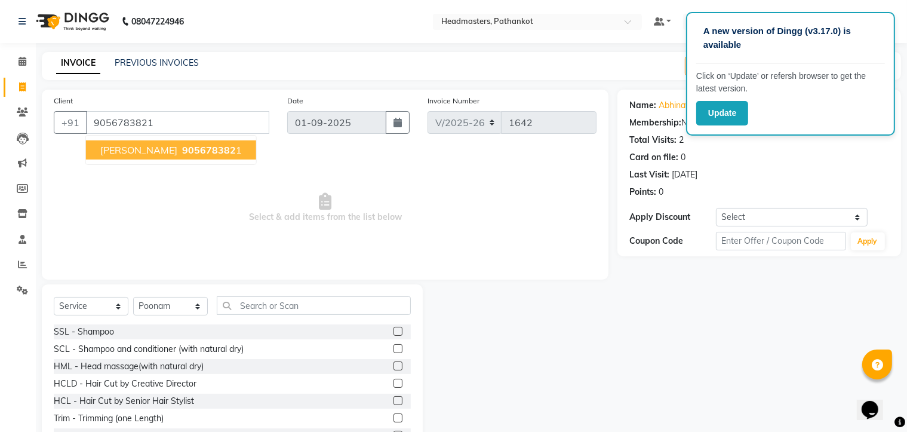
click at [182, 152] on span "905678382" at bounding box center [209, 150] width 54 height 12
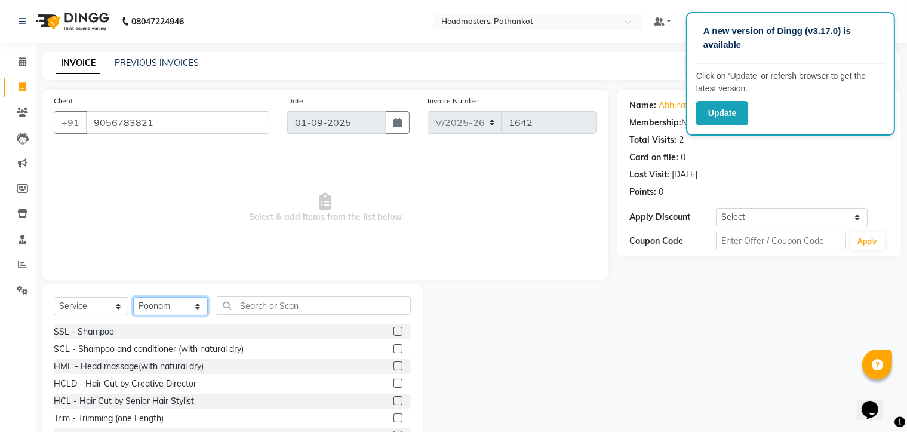
click at [155, 306] on select "Select Stylist Amir HEAD [PERSON_NAME] [PERSON_NAME] [PERSON_NAME] [PERSON_NAME…" at bounding box center [170, 306] width 75 height 19
select select "66907"
click at [133, 297] on select "Select Stylist Amir HEAD [PERSON_NAME] [PERSON_NAME] [PERSON_NAME] [PERSON_NAME…" at bounding box center [170, 306] width 75 height 19
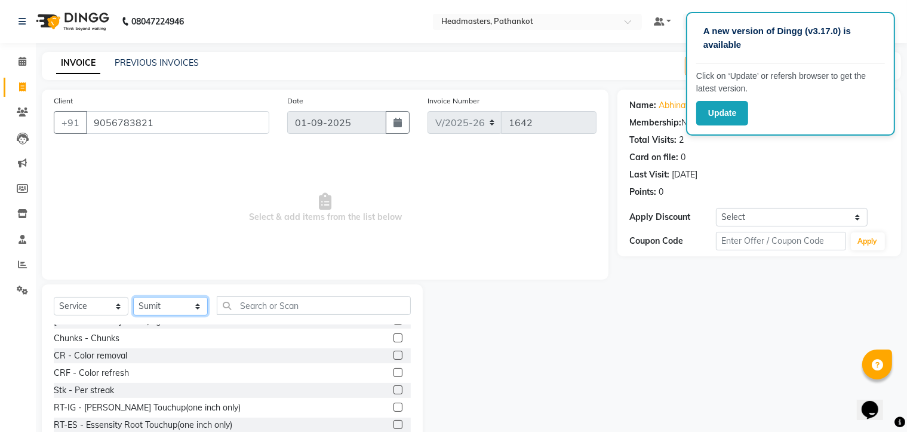
scroll to position [299, 0]
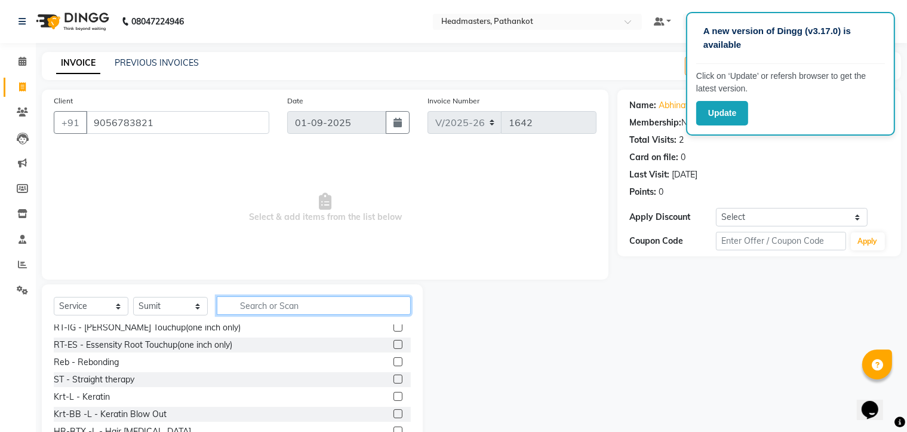
click at [246, 304] on input "text" at bounding box center [314, 305] width 194 height 19
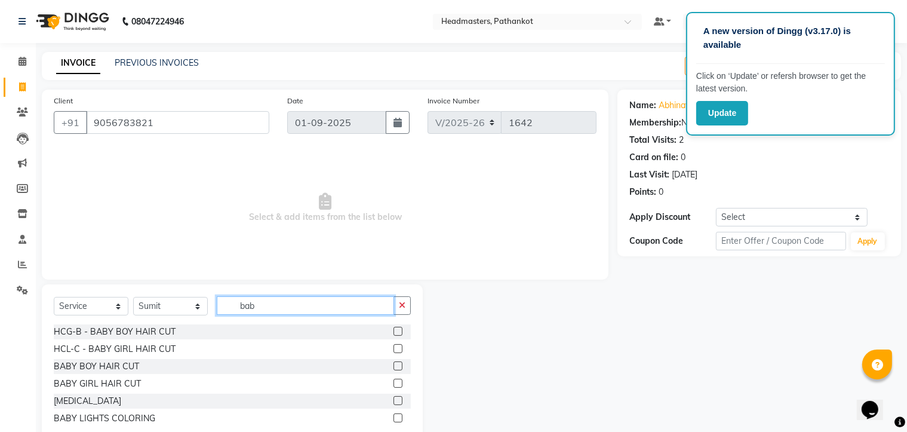
scroll to position [0, 0]
type input "baby"
click at [397, 330] on label at bounding box center [398, 331] width 9 height 9
click at [397, 330] on input "checkbox" at bounding box center [398, 332] width 8 height 8
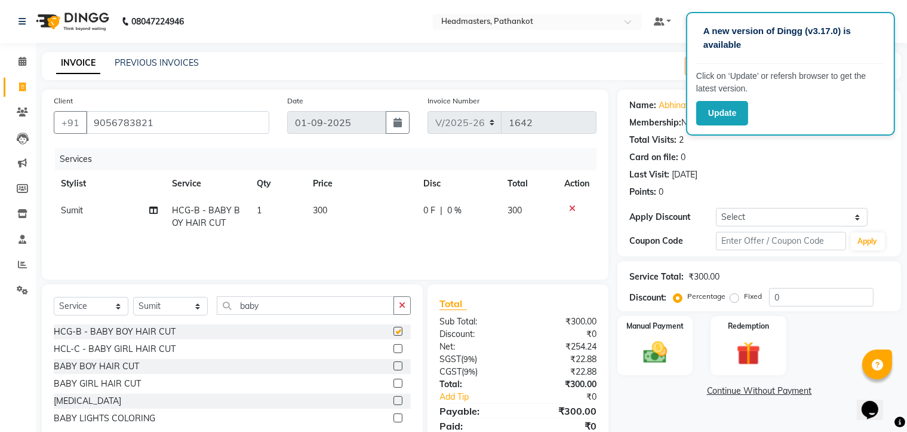
checkbox input "false"
drag, startPoint x: 331, startPoint y: 210, endPoint x: 337, endPoint y: 209, distance: 6.0
click at [337, 209] on td "300" at bounding box center [361, 216] width 110 height 39
select select "66907"
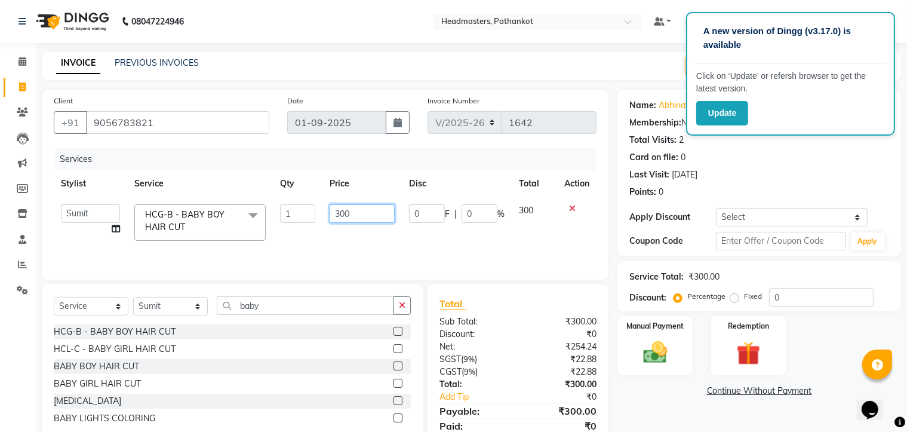
click at [351, 215] on input "300" at bounding box center [363, 213] width 66 height 19
type input "3"
type input "200"
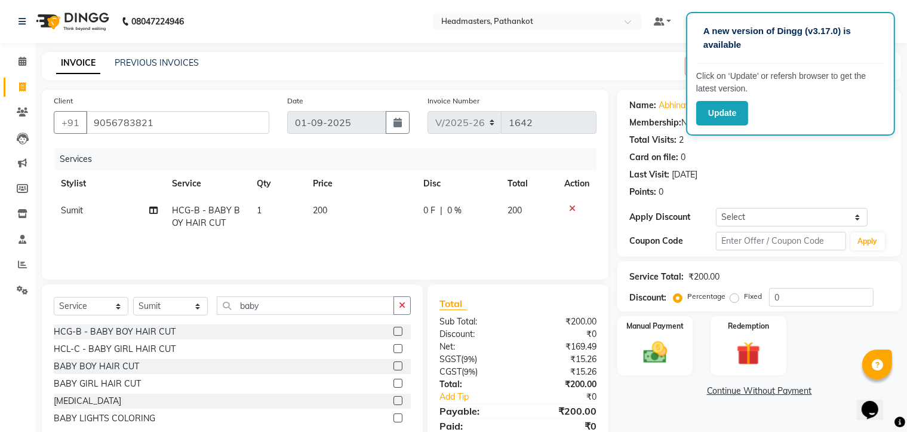
scroll to position [46, 0]
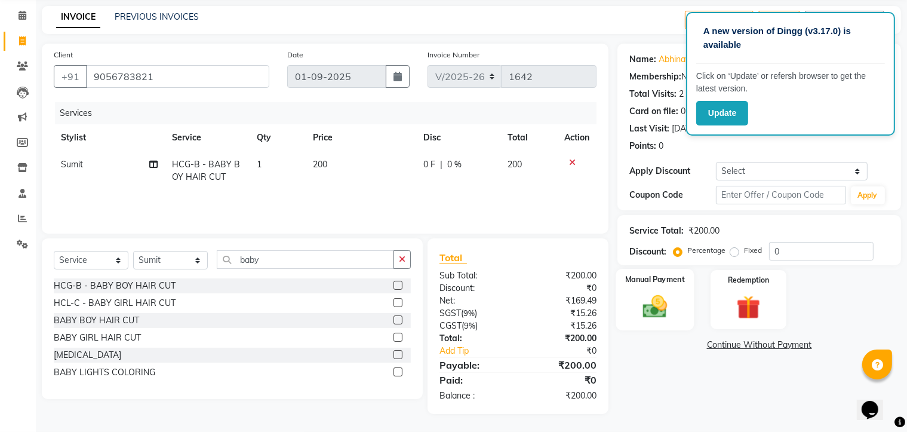
click at [688, 306] on div "Manual Payment" at bounding box center [655, 300] width 78 height 62
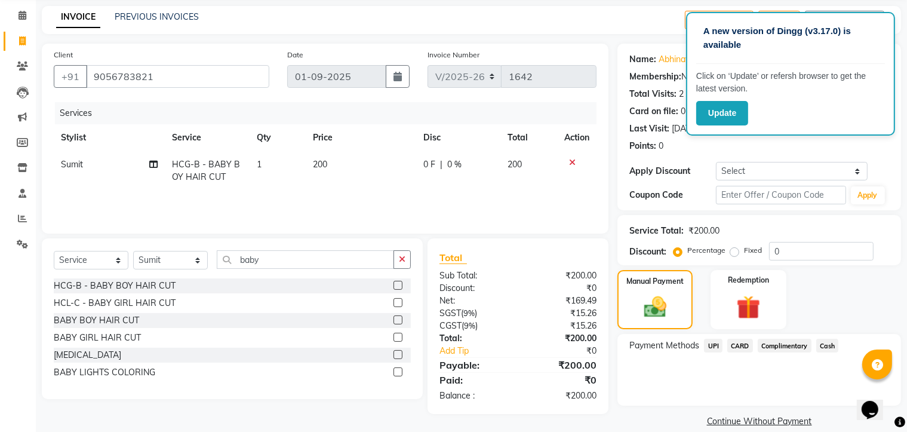
click at [828, 348] on span "Cash" at bounding box center [827, 346] width 23 height 14
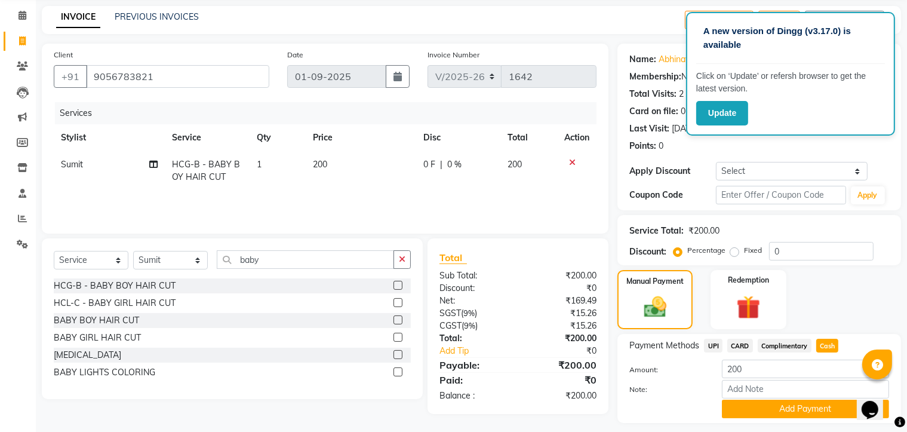
scroll to position [81, 0]
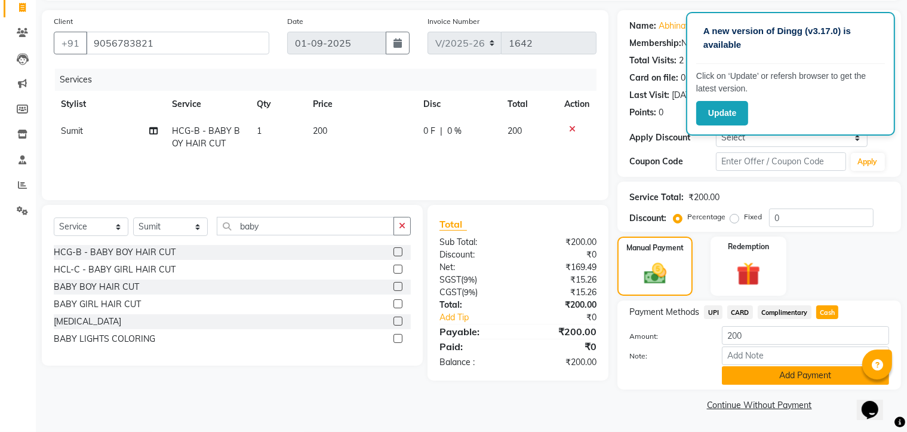
click at [806, 376] on button "Add Payment" at bounding box center [805, 375] width 167 height 19
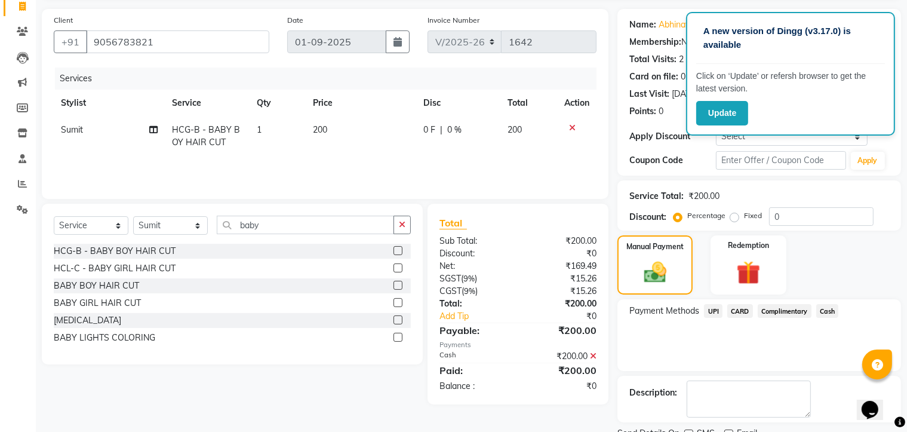
scroll to position [129, 0]
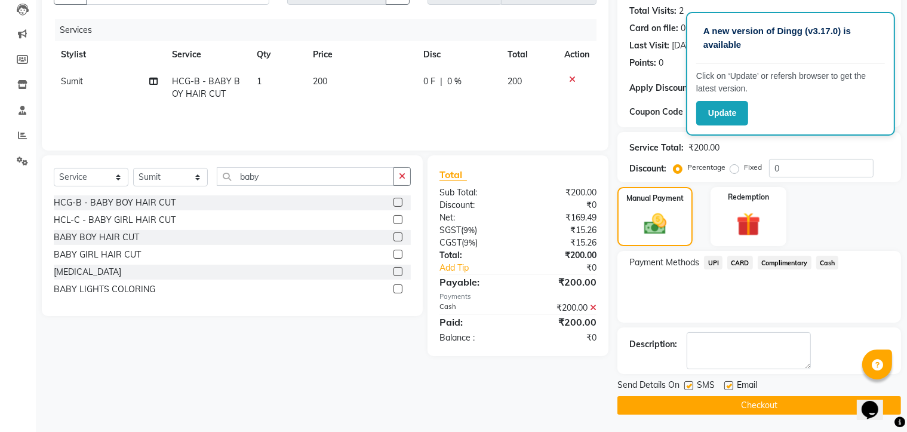
click at [719, 400] on button "Checkout" at bounding box center [759, 405] width 284 height 19
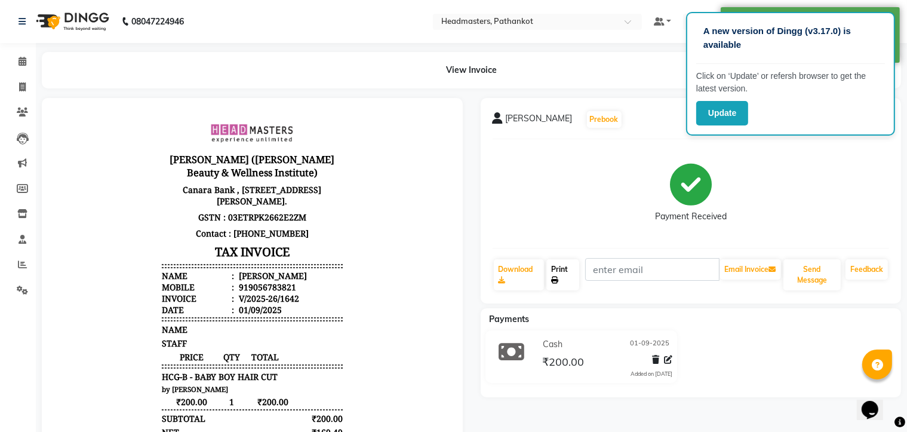
click at [566, 280] on link "Print" at bounding box center [562, 274] width 33 height 31
